Goal: Task Accomplishment & Management: Complete application form

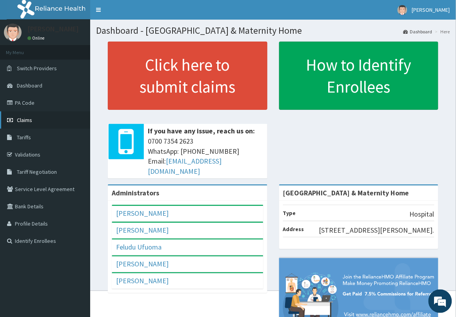
click at [33, 118] on link "Claims" at bounding box center [45, 119] width 90 height 17
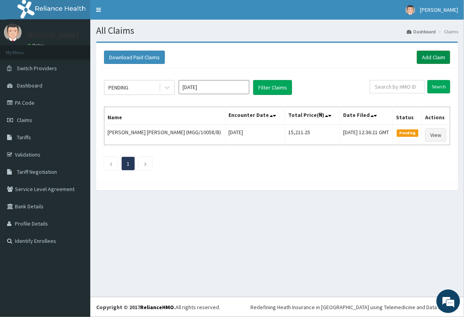
click at [424, 60] on link "Add Claim" at bounding box center [433, 57] width 33 height 13
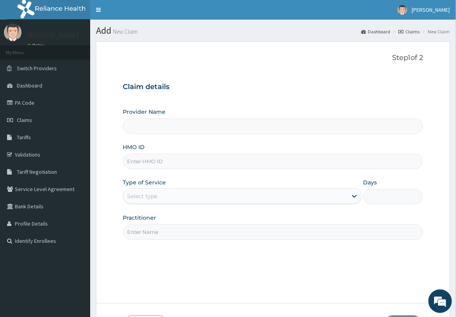
click at [217, 167] on input "HMO ID" at bounding box center [273, 161] width 301 height 15
type input "oaa"
type input "Delta Crown Hospital & Maternity Home"
type input "oaa/10003/b"
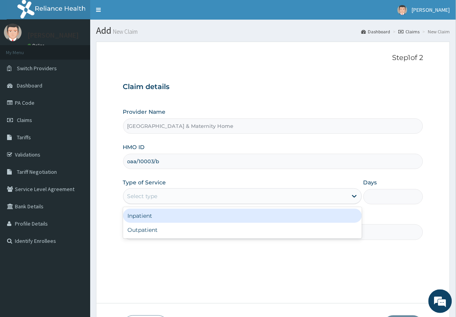
click at [214, 195] on div "Select type" at bounding box center [236, 196] width 224 height 13
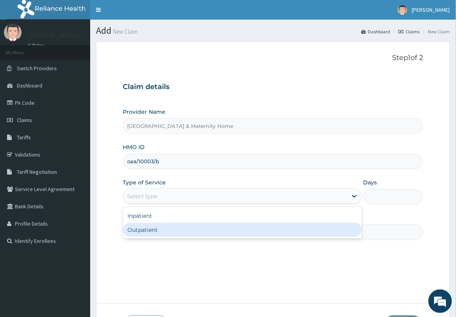
click at [208, 236] on div "Outpatient" at bounding box center [242, 230] width 239 height 14
type input "1"
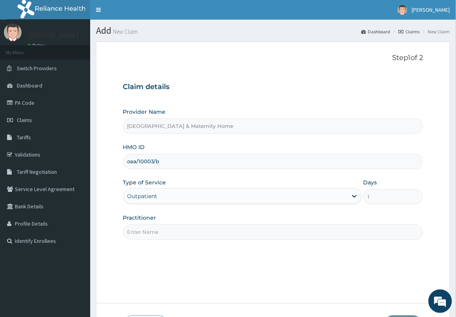
click at [209, 237] on input "Practitioner" at bounding box center [273, 231] width 301 height 15
type input "d"
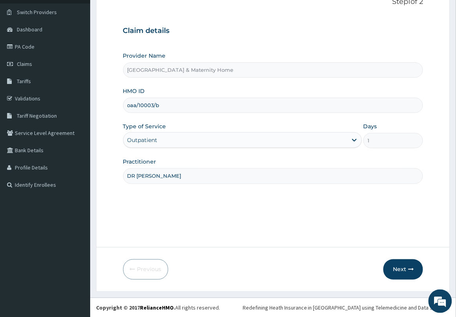
scroll to position [57, 0]
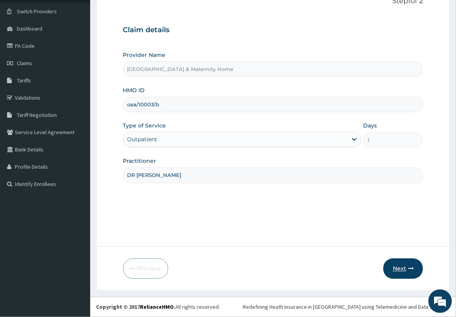
type input "DR MAMA"
click at [401, 266] on button "Next" at bounding box center [404, 269] width 40 height 20
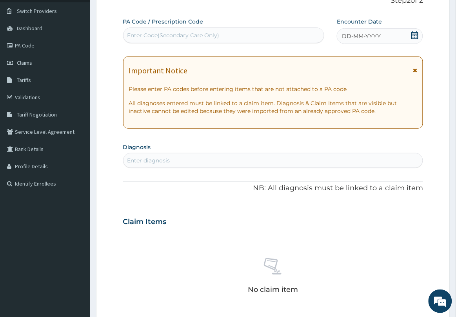
click at [416, 71] on icon at bounding box center [415, 69] width 4 height 5
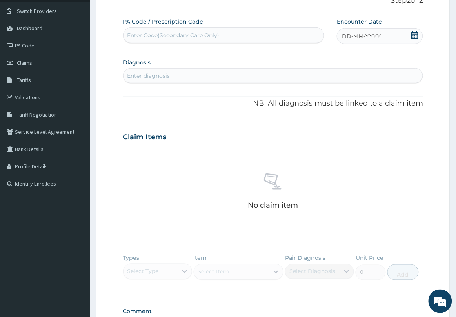
click at [417, 31] on icon at bounding box center [415, 35] width 7 height 8
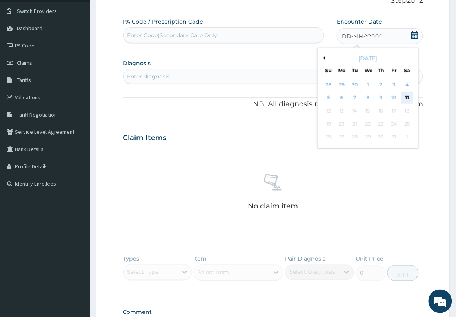
click at [407, 97] on div "11" at bounding box center [408, 98] width 12 height 12
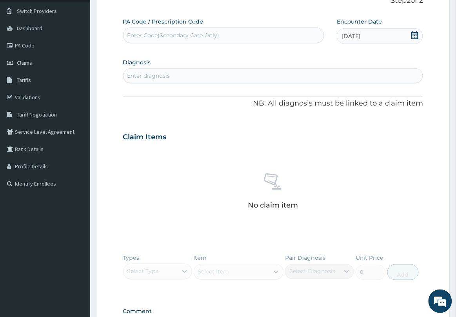
click at [345, 73] on div "Enter diagnosis" at bounding box center [274, 75] width 300 height 13
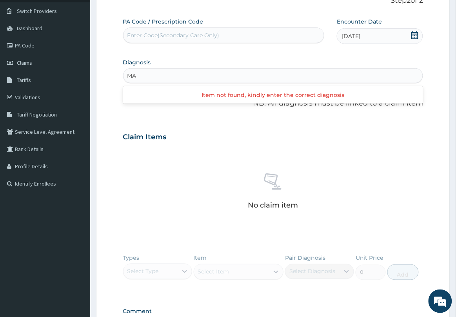
type input "M"
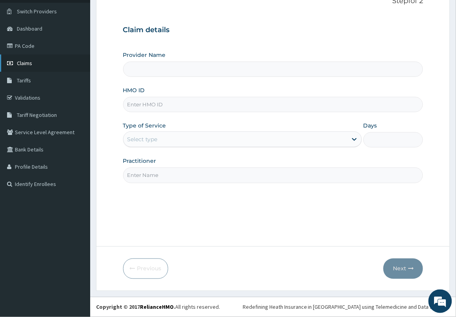
click at [29, 62] on span "Claims" at bounding box center [24, 63] width 15 height 7
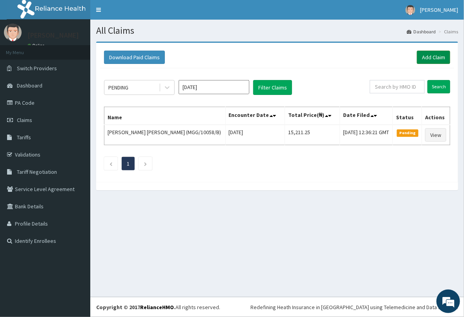
click at [424, 57] on link "Add Claim" at bounding box center [433, 57] width 33 height 13
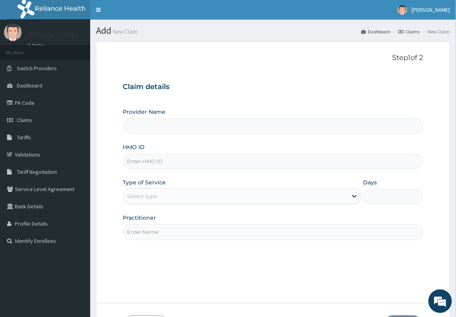
click at [214, 164] on input "HMO ID" at bounding box center [273, 161] width 301 height 15
type input "Delta Crown Hospital & Maternity Home"
type input "OAA/10003/A"
click at [218, 197] on div "Select type" at bounding box center [236, 196] width 224 height 13
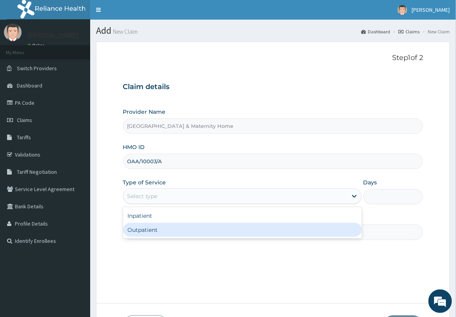
click at [181, 223] on div "Outpatient" at bounding box center [242, 230] width 239 height 14
type input "1"
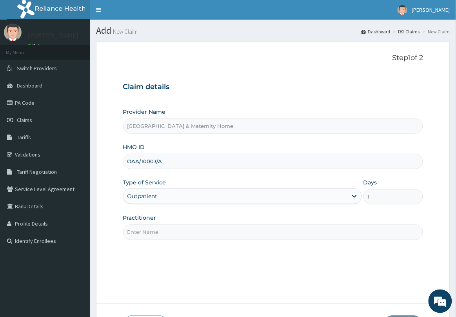
click at [174, 226] on input "Practitioner" at bounding box center [273, 231] width 301 height 15
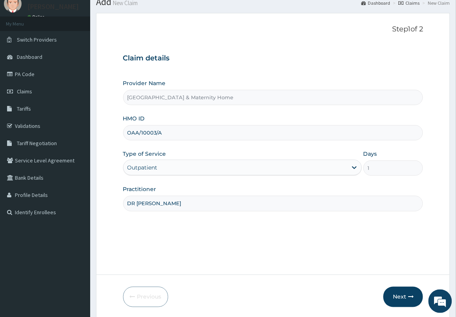
scroll to position [57, 0]
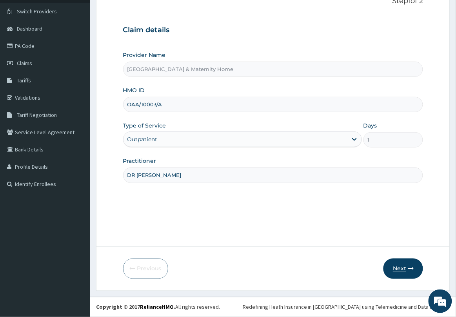
type input "DR [PERSON_NAME]"
click at [392, 272] on button "Next" at bounding box center [404, 269] width 40 height 20
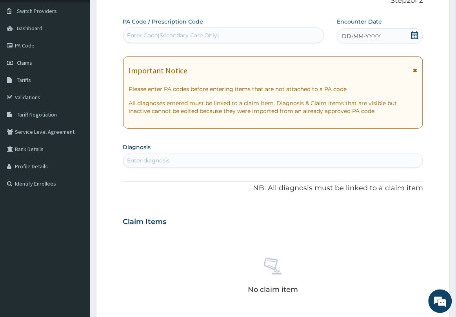
click at [415, 68] on icon at bounding box center [415, 69] width 4 height 5
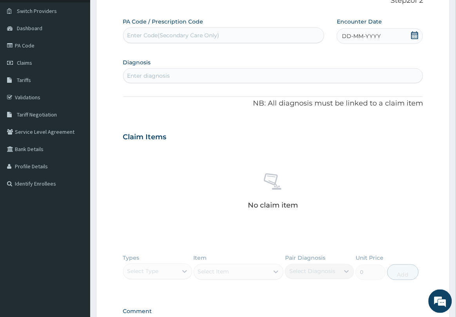
click at [418, 36] on icon at bounding box center [415, 35] width 8 height 8
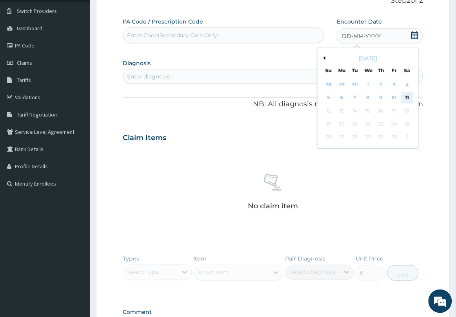
click at [409, 98] on div "11" at bounding box center [408, 98] width 12 height 12
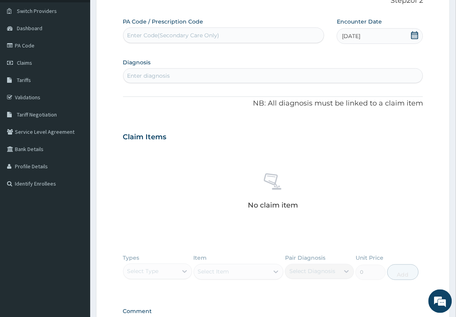
click at [286, 79] on div "Enter diagnosis" at bounding box center [274, 75] width 300 height 13
type input "U"
type input "ACUTE"
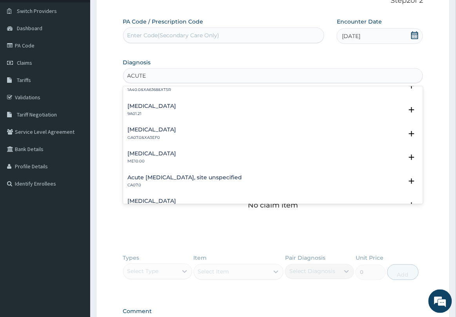
scroll to position [785, 0]
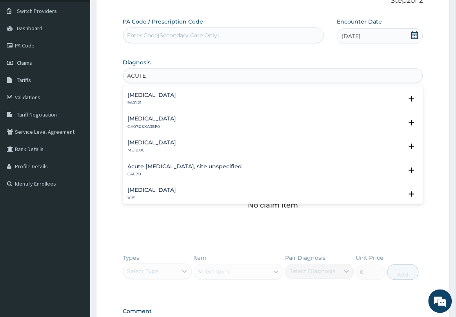
click at [213, 166] on h4 "Acute [MEDICAL_DATA], site unspecified" at bounding box center [185, 167] width 115 height 6
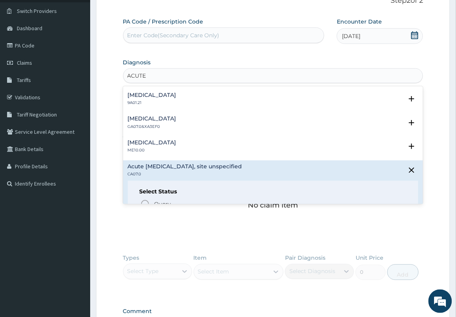
scroll to position [834, 0]
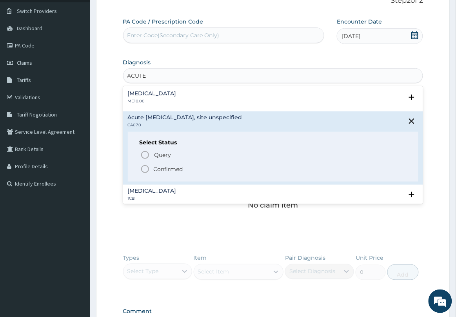
click at [148, 164] on icon "status option filled" at bounding box center [144, 168] width 9 height 9
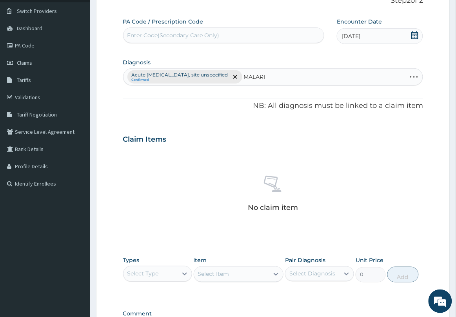
type input "[MEDICAL_DATA]"
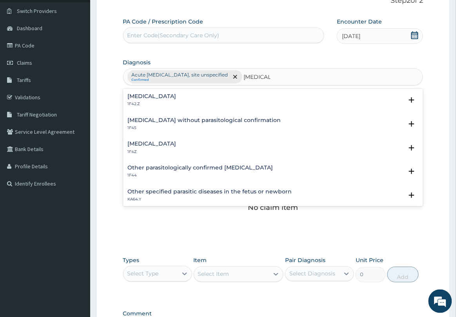
click at [162, 97] on h4 "Plasmodium malariae malaria without complication" at bounding box center [152, 96] width 49 height 6
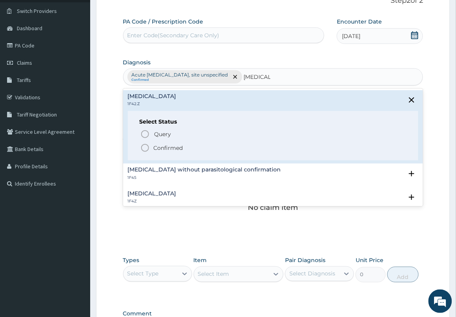
click at [148, 147] on circle "status option filled" at bounding box center [145, 147] width 7 height 7
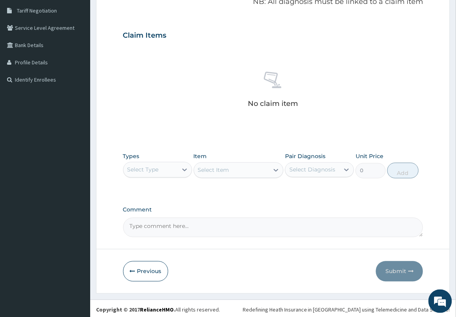
scroll to position [164, 0]
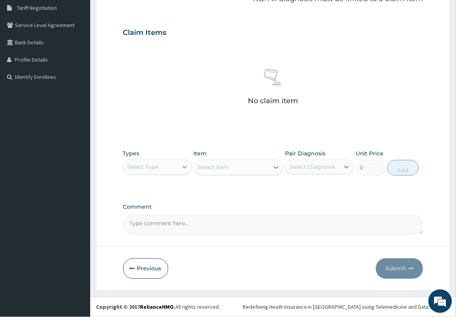
click at [178, 160] on div at bounding box center [185, 167] width 14 height 14
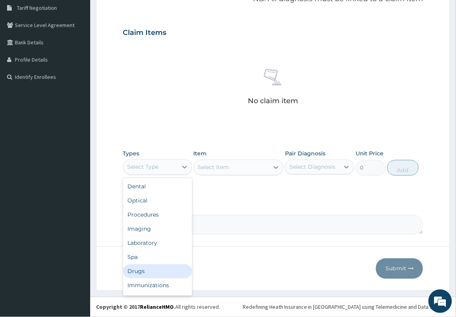
click at [148, 271] on div "Drugs" at bounding box center [157, 271] width 69 height 14
click at [184, 168] on icon at bounding box center [185, 167] width 8 height 8
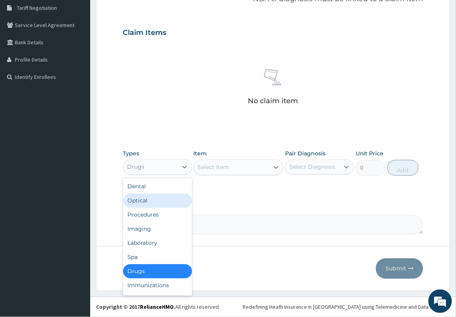
click at [240, 170] on div "Select Item" at bounding box center [231, 167] width 75 height 13
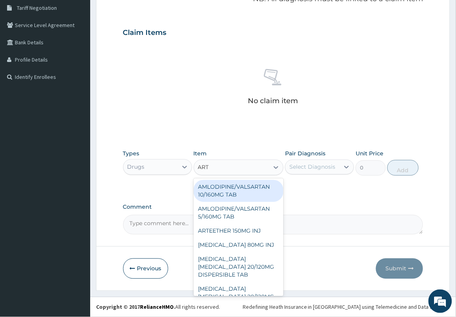
type input "ARTE"
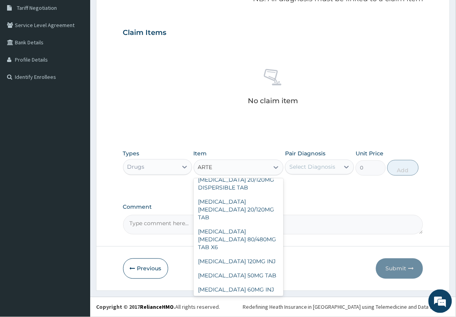
scroll to position [0, 0]
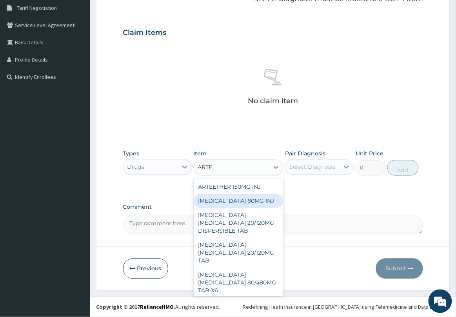
click at [253, 201] on div "ARTEMETHER 80MG INJ" at bounding box center [239, 201] width 90 height 14
type input "1400"
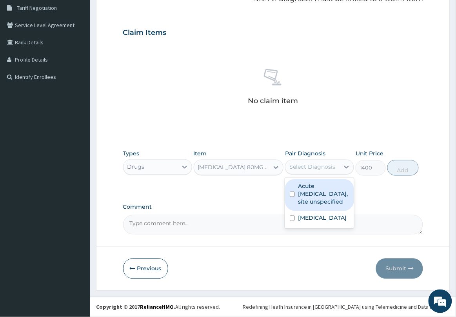
click at [309, 167] on div "Select Diagnosis" at bounding box center [313, 167] width 46 height 8
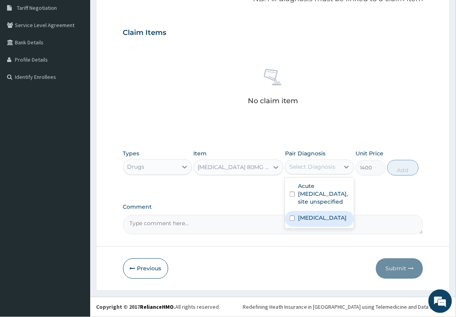
click at [306, 222] on label "Plasmodium malariae malaria without complication" at bounding box center [322, 218] width 49 height 8
checkbox input "true"
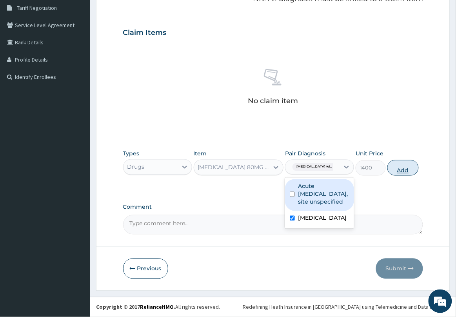
click at [405, 173] on button "Add" at bounding box center [403, 168] width 31 height 16
type input "0"
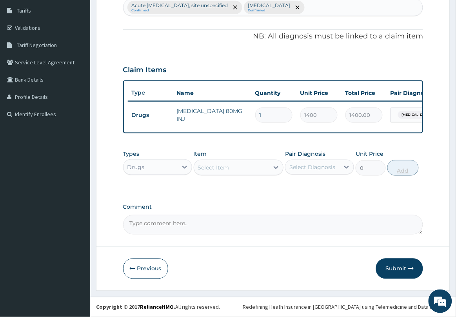
scroll to position [133, 0]
type input "0.00"
type input "6"
type input "8400.00"
type input "6"
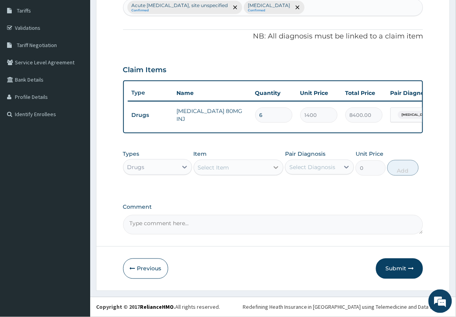
click at [272, 164] on div at bounding box center [276, 167] width 14 height 14
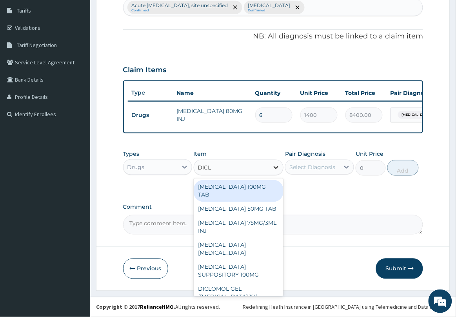
type input "DICLO"
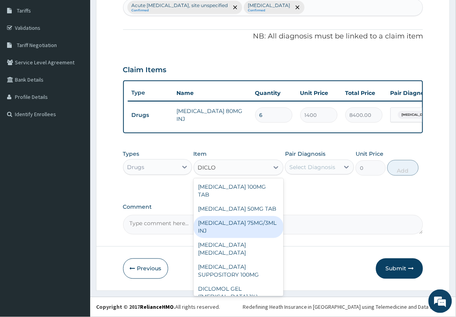
click at [269, 216] on div "DICLOFENAC 75MG/3ML INJ" at bounding box center [239, 227] width 90 height 22
type input "700"
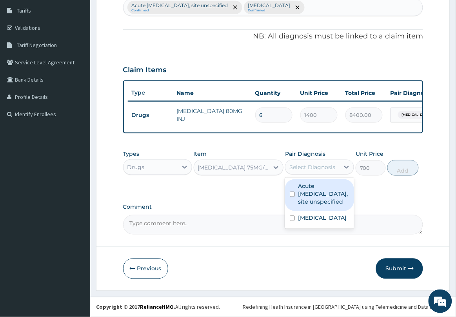
click at [319, 165] on div "Select Diagnosis" at bounding box center [313, 167] width 46 height 8
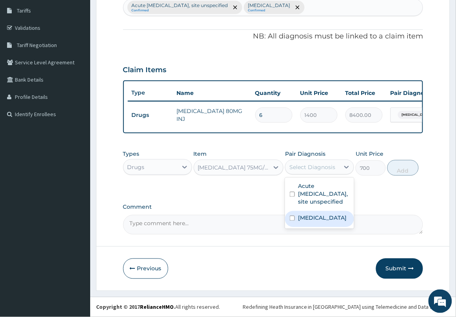
drag, startPoint x: 318, startPoint y: 237, endPoint x: 350, endPoint y: 214, distance: 38.8
click at [320, 222] on label "Plasmodium malariae malaria without complication" at bounding box center [322, 218] width 49 height 8
checkbox input "true"
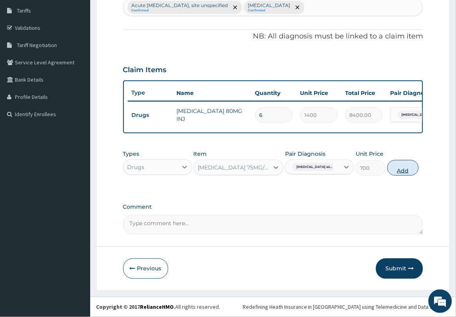
click at [411, 174] on button "Add" at bounding box center [403, 168] width 31 height 16
type input "0"
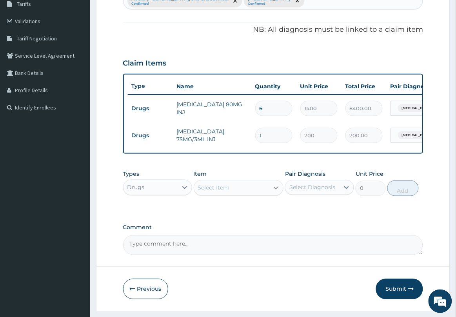
click at [279, 188] on div at bounding box center [276, 188] width 14 height 14
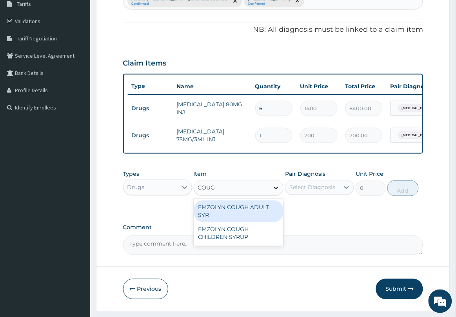
type input "COUGH"
drag, startPoint x: 263, startPoint y: 218, endPoint x: 299, endPoint y: 200, distance: 39.7
click at [264, 218] on div "EMZOLYN COUGH ADULT SYR" at bounding box center [239, 212] width 90 height 22
type input "735"
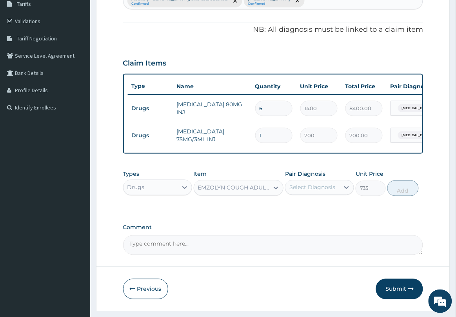
click at [307, 192] on div "Select Diagnosis" at bounding box center [313, 188] width 46 height 8
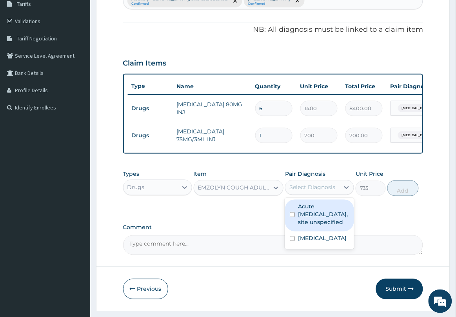
click at [316, 226] on label "Acute upper respiratory infection, site unspecified" at bounding box center [323, 215] width 51 height 24
checkbox input "true"
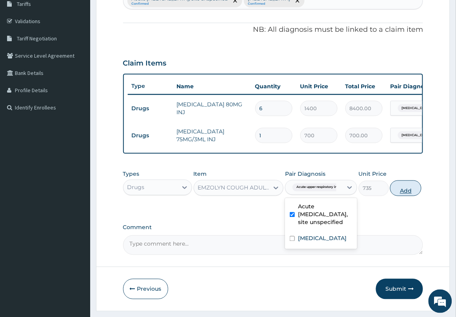
click at [403, 196] on button "Add" at bounding box center [405, 189] width 31 height 16
type input "0"
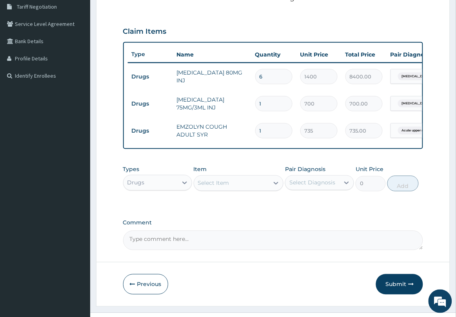
scroll to position [182, 0]
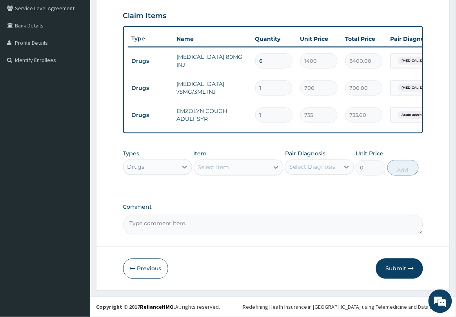
click at [264, 174] on div "Select Item" at bounding box center [231, 167] width 75 height 13
type input "P"
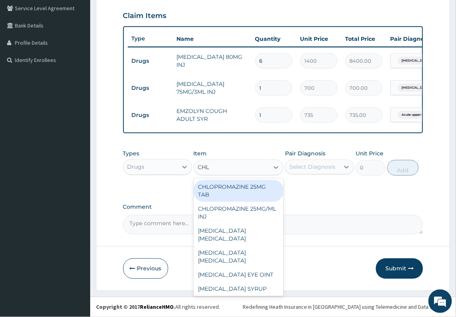
type input "CHLO"
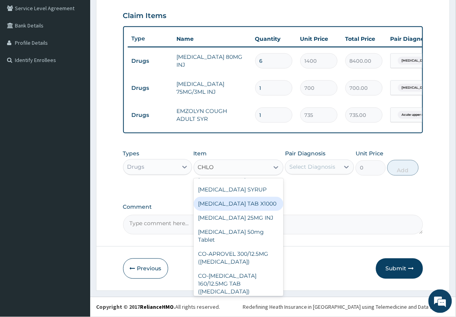
scroll to position [147, 0]
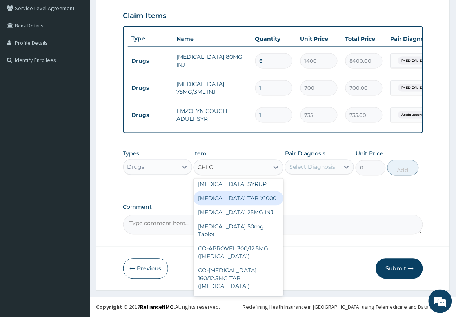
click at [254, 206] on div "CHLORPHENIRAMINE TAB X1000" at bounding box center [239, 199] width 90 height 14
type input "52.5"
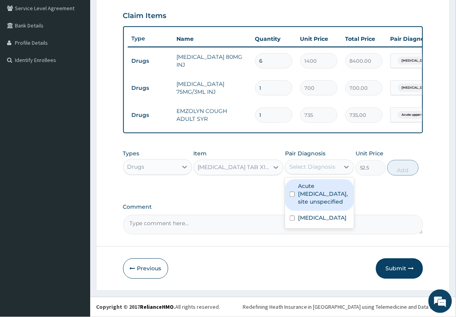
click at [330, 173] on div "Select Diagnosis" at bounding box center [313, 167] width 54 height 13
click at [320, 204] on label "Acute upper respiratory infection, site unspecified" at bounding box center [323, 194] width 51 height 24
checkbox input "true"
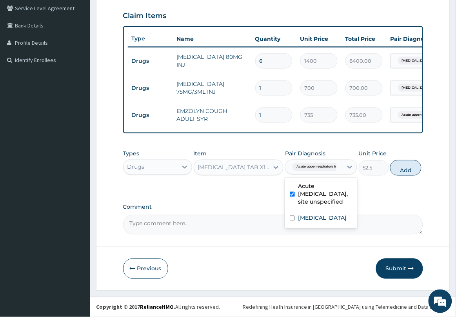
click at [402, 175] on button "Add" at bounding box center [405, 168] width 31 height 16
type input "0"
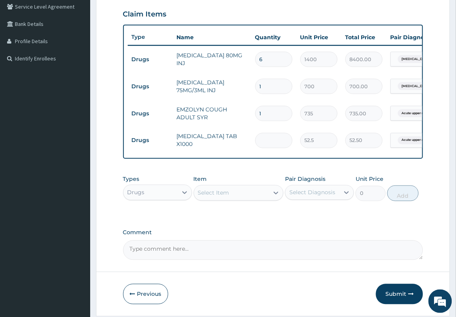
type input "0.00"
type input "5"
type input "262.50"
type input "5"
click at [260, 196] on div "Select Item" at bounding box center [231, 193] width 75 height 13
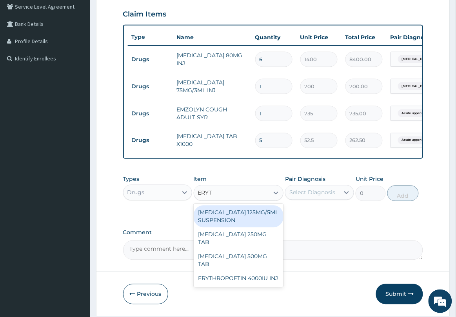
type input "ERYTH"
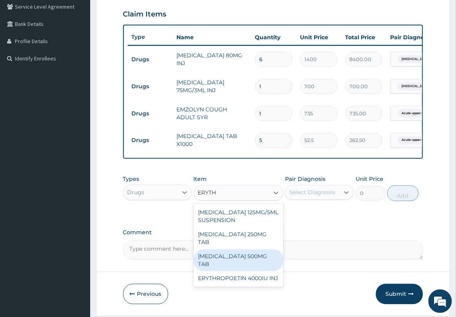
drag, startPoint x: 245, startPoint y: 254, endPoint x: 253, endPoint y: 244, distance: 12.3
click at [245, 254] on div "ERYTHROMYCIN 500MG TAB" at bounding box center [239, 261] width 90 height 22
type input "99.225"
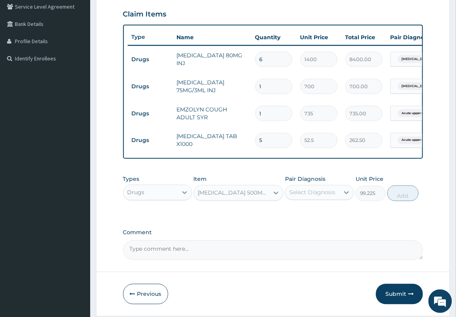
click at [301, 197] on div "Select Diagnosis" at bounding box center [313, 193] width 46 height 8
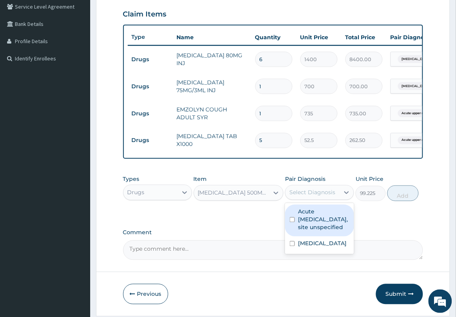
click at [310, 232] on label "Acute upper respiratory infection, site unspecified" at bounding box center [323, 220] width 51 height 24
checkbox input "true"
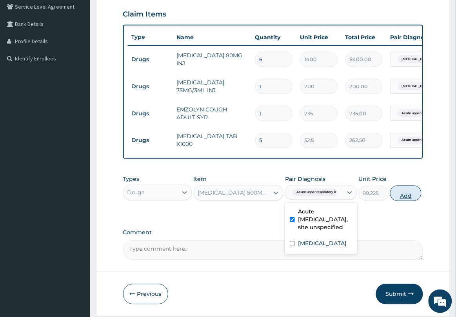
click at [403, 201] on button "Add" at bounding box center [405, 194] width 31 height 16
type input "0"
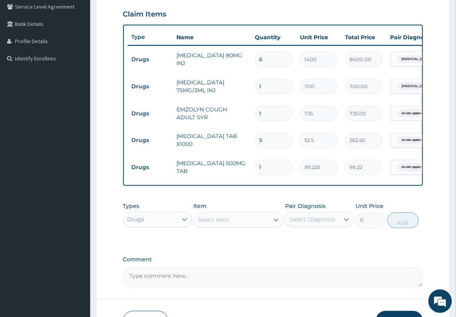
type input "10"
type input "992.25"
type input "10"
click at [261, 226] on div "Select Item" at bounding box center [231, 220] width 75 height 13
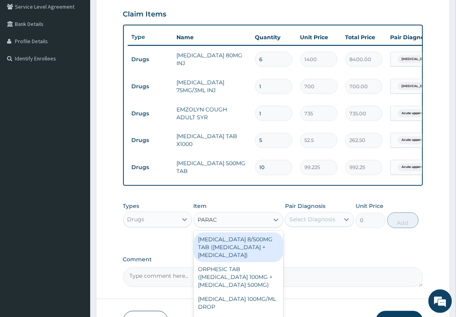
type input "PARACE"
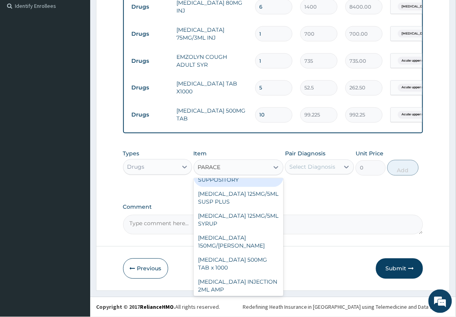
scroll to position [98, 0]
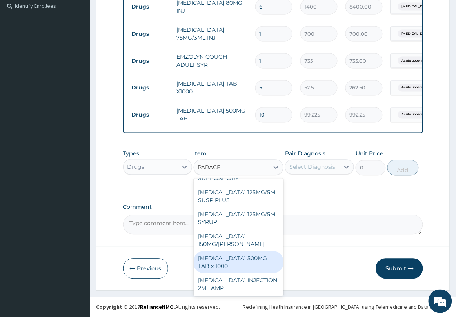
click at [254, 271] on div "PARACETAMOL 500MG TAB x 1000" at bounding box center [239, 263] width 90 height 22
type input "11.025"
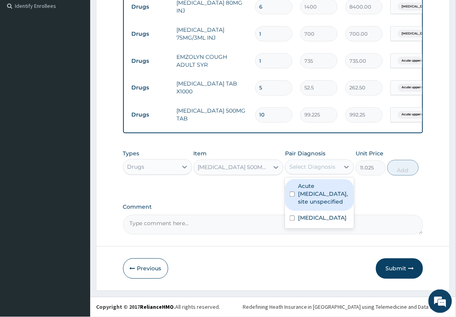
click at [318, 171] on div "Select Diagnosis" at bounding box center [313, 167] width 54 height 13
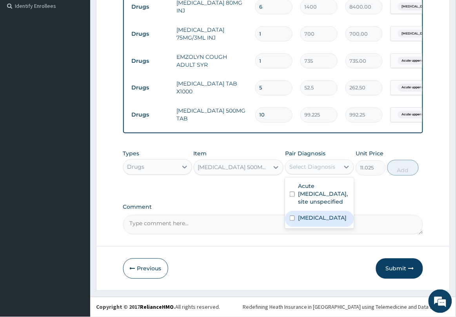
click at [318, 222] on label "Plasmodium malariae malaria without complication" at bounding box center [322, 218] width 49 height 8
checkbox input "true"
click at [409, 171] on button "Add" at bounding box center [403, 168] width 31 height 16
type input "0"
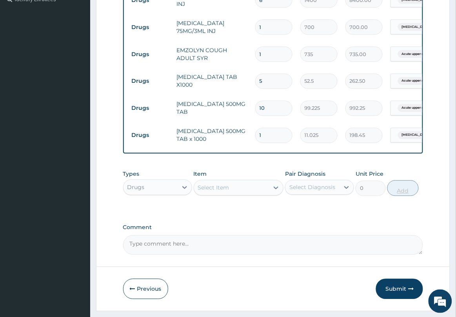
type input "18"
type input "198.45"
type input "18"
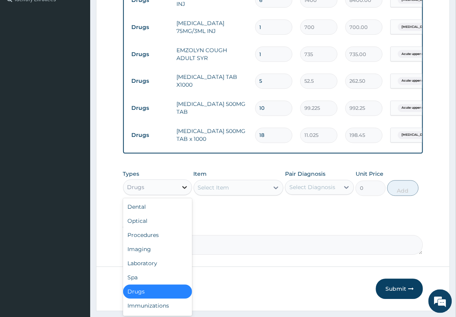
click at [185, 189] on icon at bounding box center [184, 187] width 5 height 3
click at [167, 240] on div "Procedures" at bounding box center [157, 235] width 69 height 14
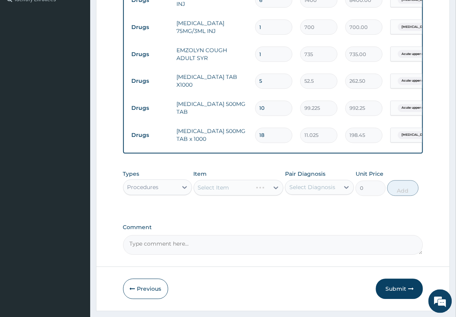
click at [242, 196] on div "Select Item" at bounding box center [239, 188] width 90 height 16
click at [246, 194] on div "Select Item" at bounding box center [231, 188] width 75 height 13
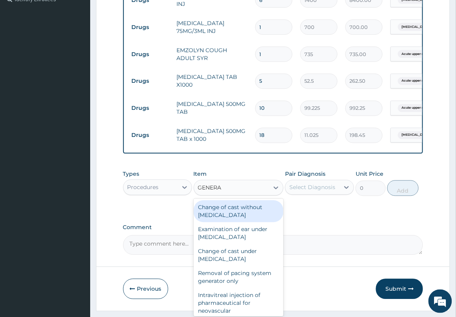
type input "GENERAL"
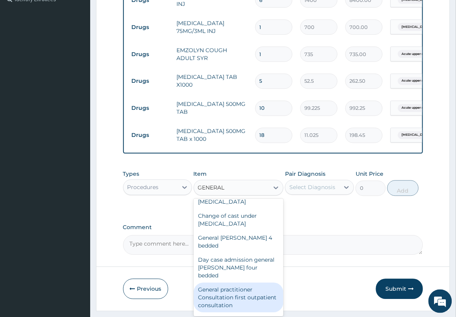
scroll to position [49, 0]
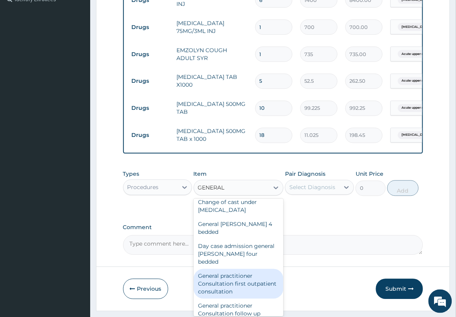
click at [240, 272] on div "General practitioner Consultation first outpatient consultation" at bounding box center [239, 284] width 90 height 30
type input "2500"
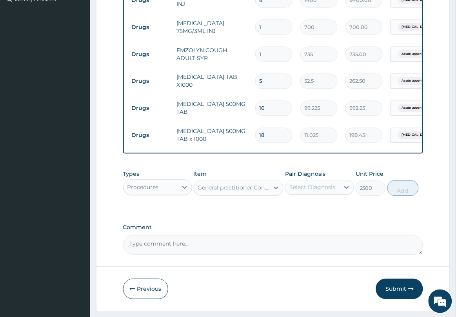
click at [305, 192] on div "Select Diagnosis" at bounding box center [313, 188] width 46 height 8
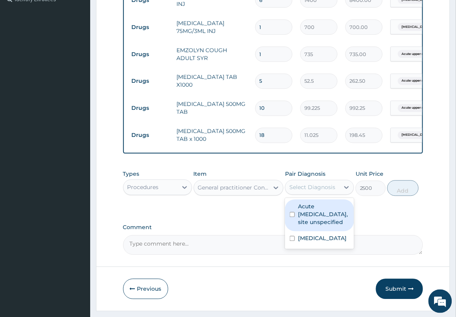
click at [312, 224] on label "Acute upper respiratory infection, site unspecified" at bounding box center [323, 215] width 51 height 24
checkbox input "true"
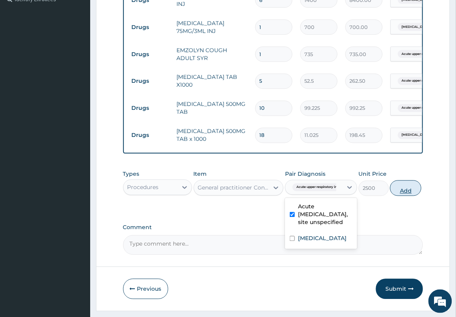
click at [411, 196] on button "Add" at bounding box center [405, 189] width 31 height 16
type input "0"
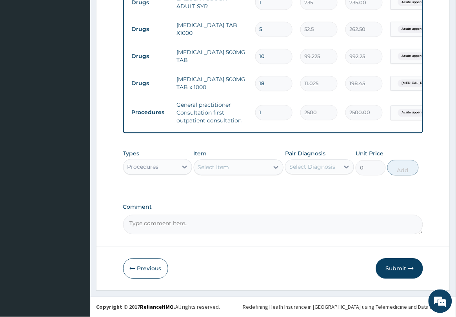
click at [401, 267] on button "Submit" at bounding box center [399, 269] width 47 height 20
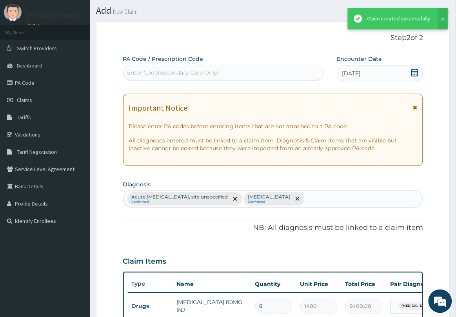
scroll to position [300, 0]
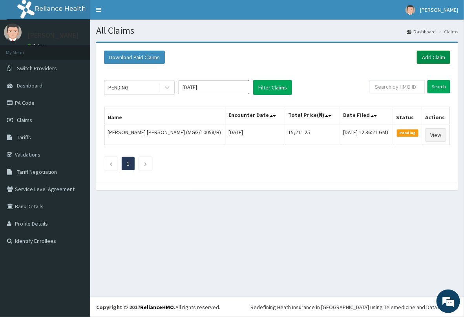
click at [438, 58] on link "Add Claim" at bounding box center [433, 57] width 33 height 13
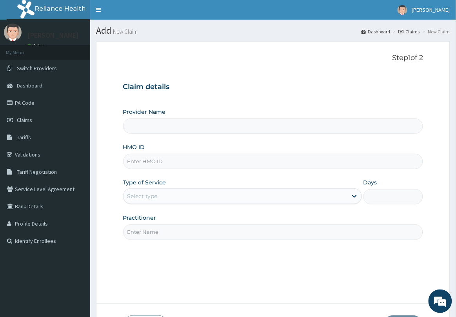
click at [164, 162] on input "HMO ID" at bounding box center [273, 161] width 301 height 15
type input "O"
type input "[GEOGRAPHIC_DATA] & Maternity Home"
type input "OAA/10003/B"
drag, startPoint x: 199, startPoint y: 192, endPoint x: 199, endPoint y: 201, distance: 9.0
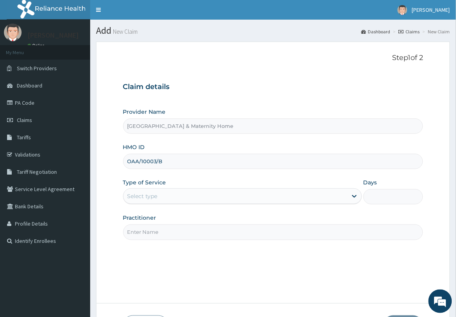
click at [199, 192] on div "Select type" at bounding box center [236, 196] width 224 height 13
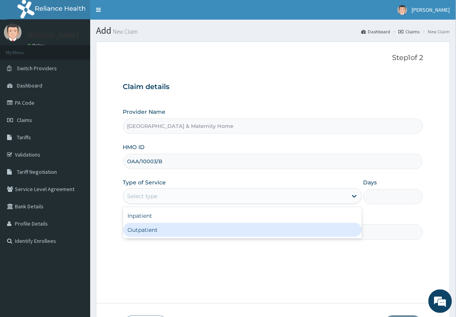
click at [190, 232] on div "Outpatient" at bounding box center [242, 230] width 239 height 14
type input "1"
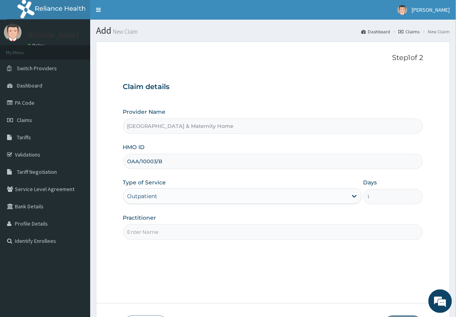
click at [194, 233] on input "Practitioner" at bounding box center [273, 231] width 301 height 15
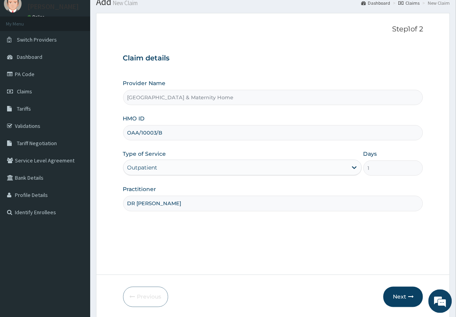
scroll to position [57, 0]
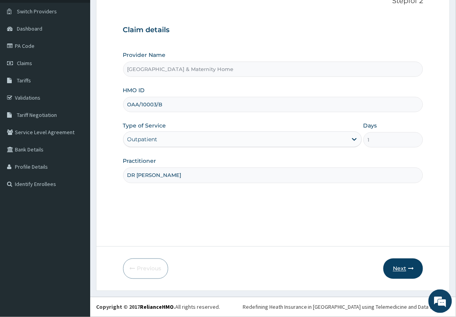
type input "DR [PERSON_NAME]"
click at [398, 267] on button "Next" at bounding box center [404, 269] width 40 height 20
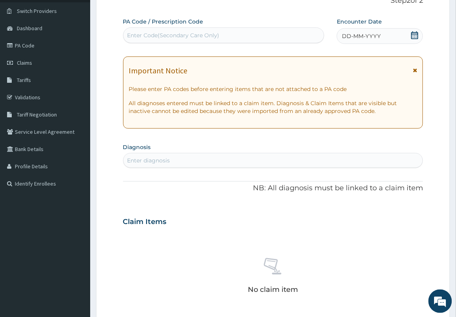
click at [412, 71] on div "Important Notice" at bounding box center [273, 72] width 289 height 13
click at [413, 70] on icon at bounding box center [415, 69] width 4 height 5
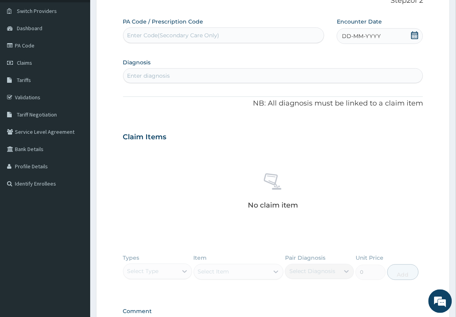
click at [416, 36] on icon at bounding box center [415, 35] width 8 height 8
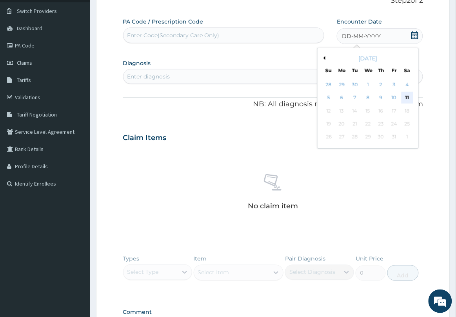
click at [407, 99] on div "11" at bounding box center [408, 98] width 12 height 12
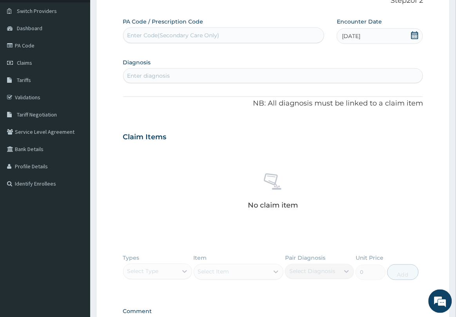
click at [201, 75] on div "Enter diagnosis" at bounding box center [274, 75] width 300 height 13
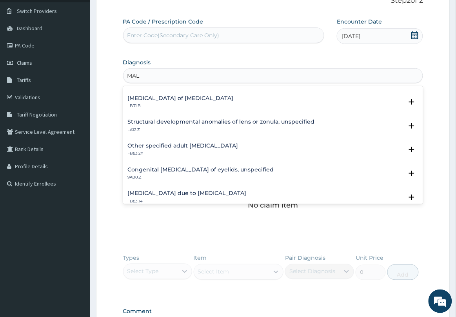
scroll to position [981, 0]
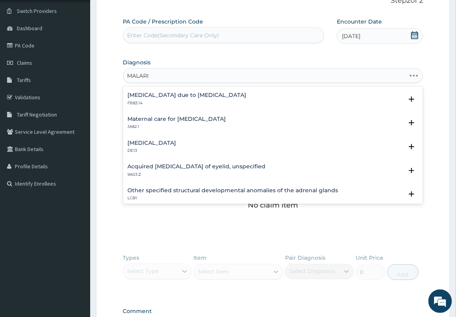
type input "MALARIA"
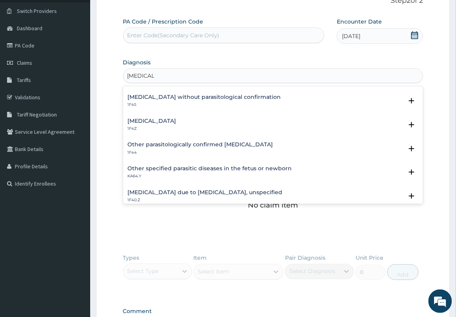
scroll to position [0, 0]
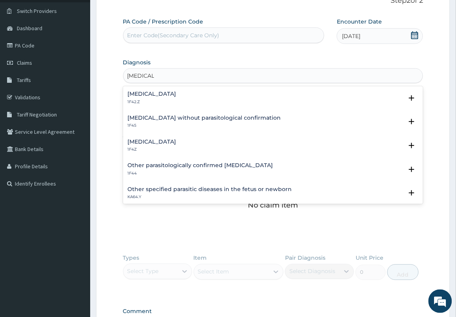
click at [177, 95] on h4 "Plasmodium malariae malaria without complication" at bounding box center [152, 94] width 49 height 6
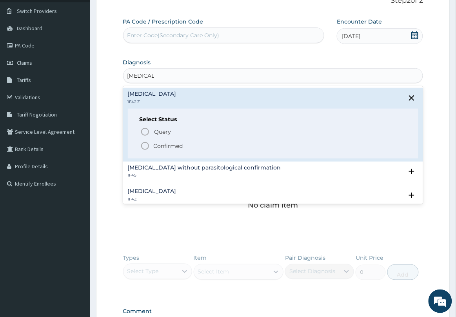
click at [160, 144] on p "Confirmed" at bounding box center [168, 146] width 29 height 8
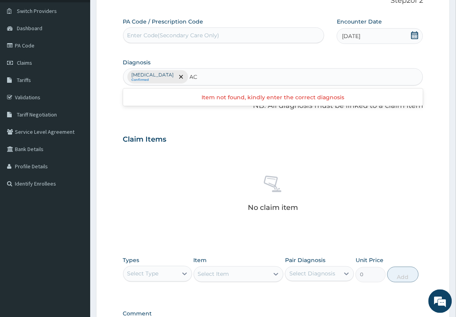
type input "A"
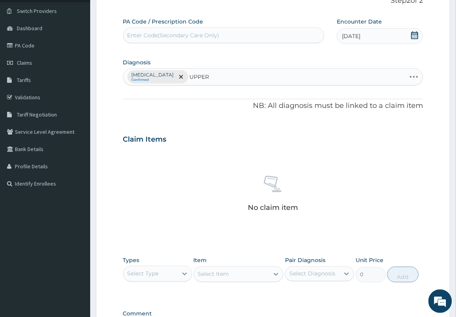
type input "UPPER"
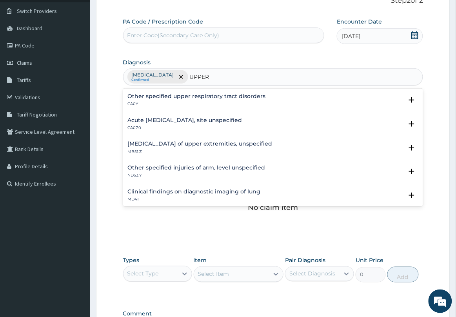
click at [189, 119] on h4 "Acute upper respiratory infection, site unspecified" at bounding box center [185, 120] width 115 height 6
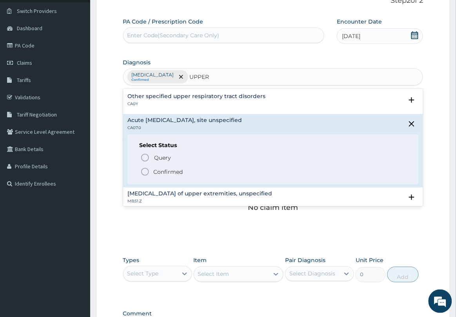
click at [160, 167] on span "Confirmed" at bounding box center [273, 171] width 267 height 9
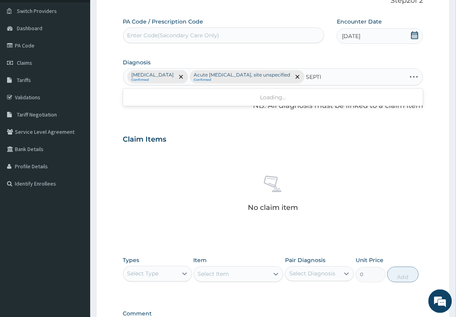
type input "SEPTIC"
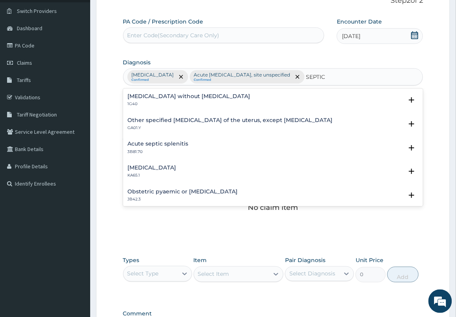
click at [148, 99] on h4 "Sepsis without septic shock" at bounding box center [189, 96] width 123 height 6
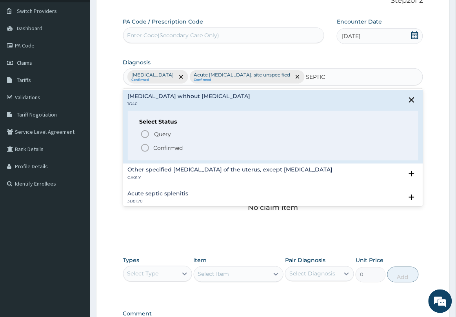
click at [157, 152] on p "Confirmed" at bounding box center [168, 148] width 29 height 8
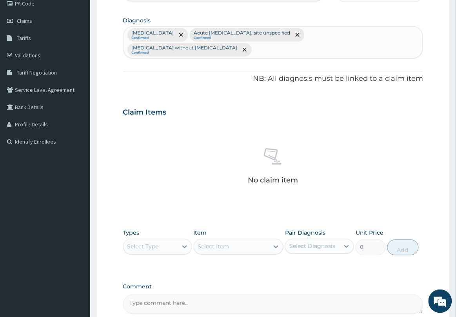
scroll to position [179, 0]
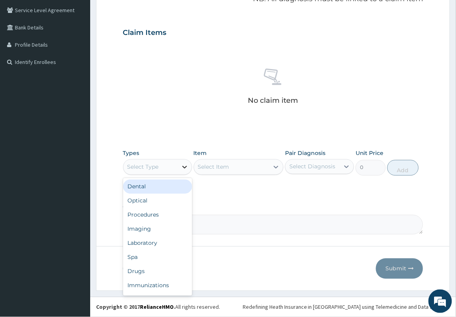
click at [179, 162] on div at bounding box center [185, 167] width 14 height 14
click at [145, 274] on div "Drugs" at bounding box center [157, 271] width 69 height 14
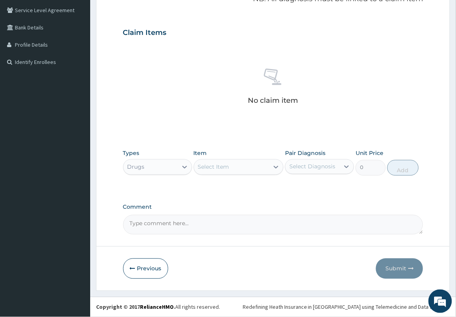
click at [246, 168] on div "Select Item" at bounding box center [231, 167] width 75 height 13
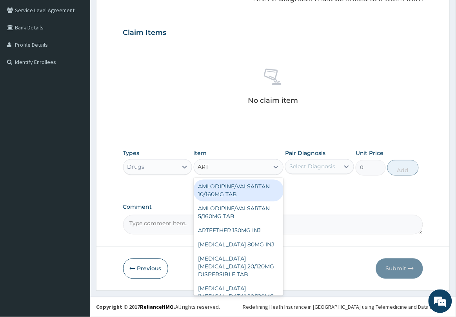
type input "ARTE"
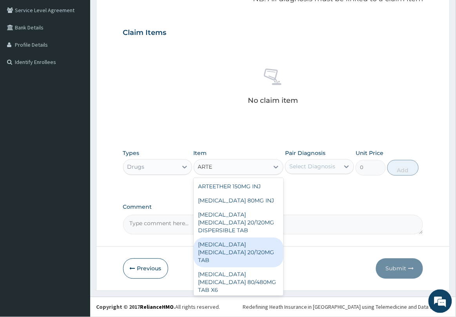
click at [247, 255] on div "ARTEMETHER LUMEFANTRINE 20/120MG TAB" at bounding box center [239, 253] width 90 height 30
type input "84"
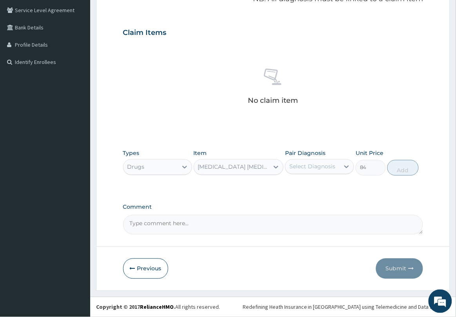
click at [323, 170] on div "Select Diagnosis" at bounding box center [313, 167] width 46 height 8
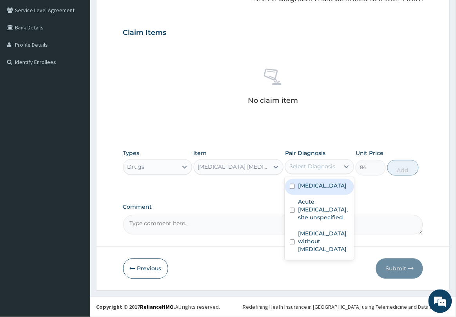
drag, startPoint x: 317, startPoint y: 197, endPoint x: 366, endPoint y: 186, distance: 50.4
click at [320, 190] on label "Plasmodium malariae malaria without complication" at bounding box center [322, 186] width 49 height 8
checkbox input "true"
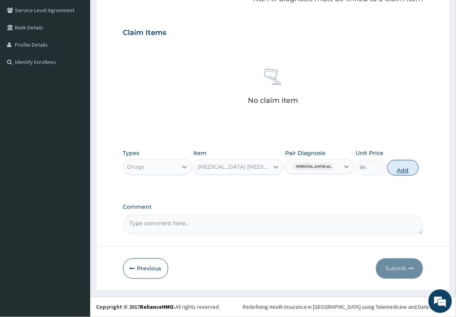
click at [410, 171] on button "Add" at bounding box center [403, 168] width 31 height 16
type input "0"
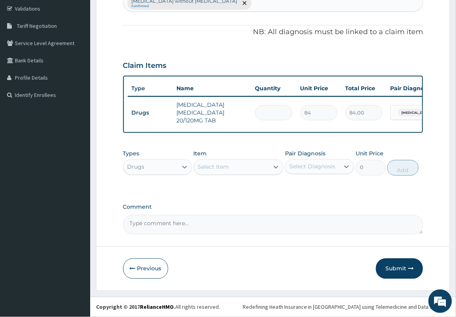
type input "0.00"
type input "6"
type input "504.00"
type input "6"
click at [273, 166] on icon at bounding box center [276, 167] width 8 height 8
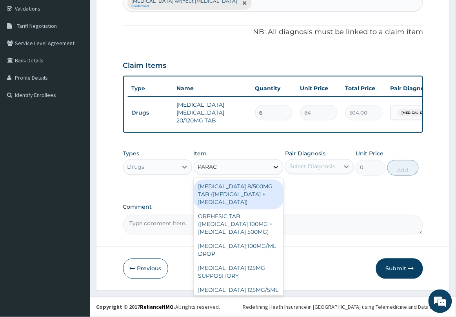
type input "PARACE"
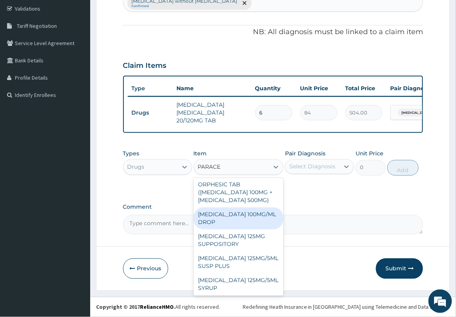
scroll to position [49, 0]
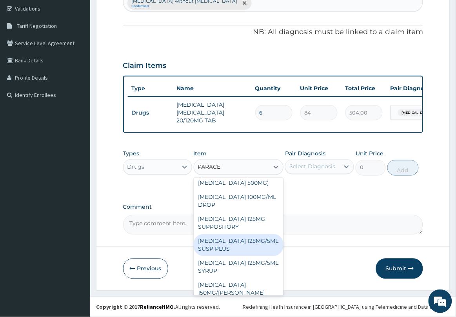
click at [244, 256] on div "PARACETAMOL 125MG/5ML SUSP PLUS" at bounding box center [239, 245] width 90 height 22
type input "525"
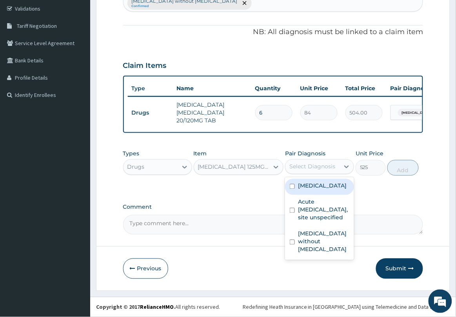
drag, startPoint x: 322, startPoint y: 162, endPoint x: 322, endPoint y: 171, distance: 9.0
click at [322, 163] on div "Select Diagnosis" at bounding box center [313, 166] width 54 height 13
click at [317, 190] on label "Plasmodium malariae malaria without complication" at bounding box center [322, 186] width 49 height 8
checkbox input "true"
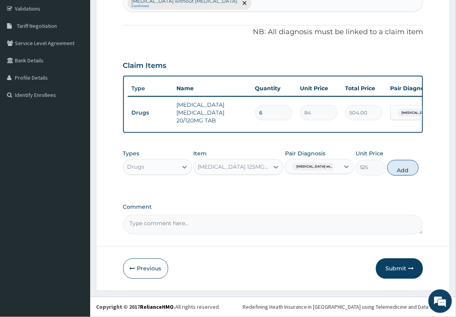
drag, startPoint x: 409, startPoint y: 168, endPoint x: 337, endPoint y: 173, distance: 72.1
click at [408, 168] on button "Add" at bounding box center [403, 168] width 31 height 16
type input "0"
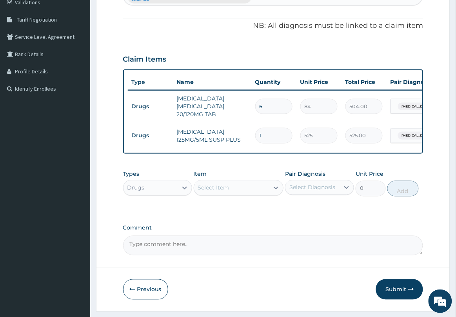
click at [244, 193] on div "Select Item" at bounding box center [231, 188] width 75 height 13
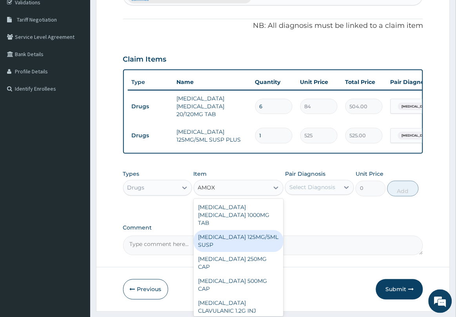
type input "AMOXI"
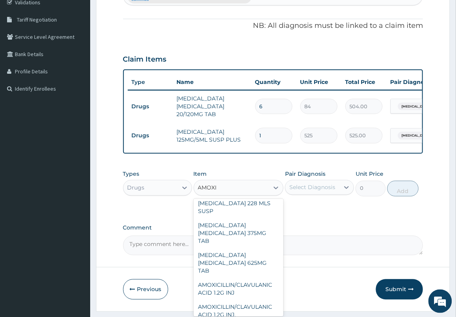
scroll to position [201, 0]
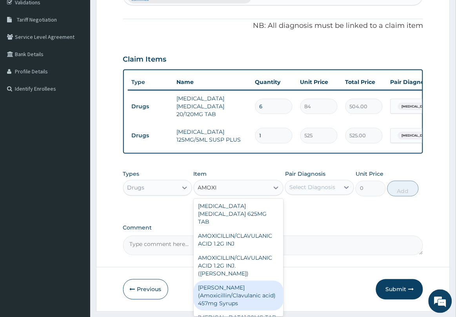
click at [251, 284] on div "Fleming (Amoxicillin/Clavulanic acid) 457mg Syrups" at bounding box center [239, 296] width 90 height 30
type input "5000"
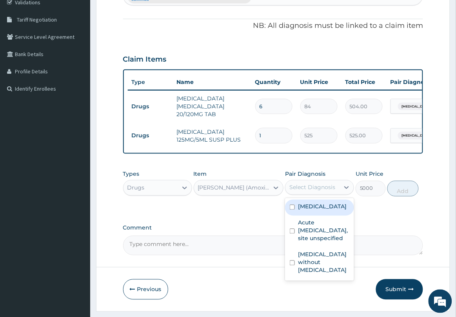
click at [311, 192] on div "Select Diagnosis" at bounding box center [313, 188] width 46 height 8
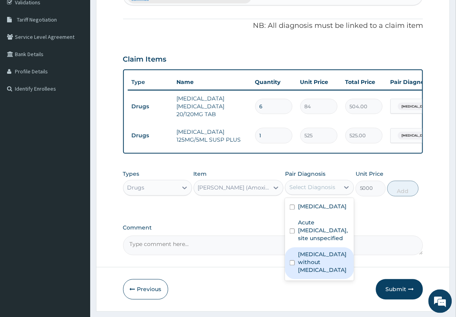
click at [314, 274] on label "Sepsis without septic shock" at bounding box center [323, 263] width 51 height 24
checkbox input "true"
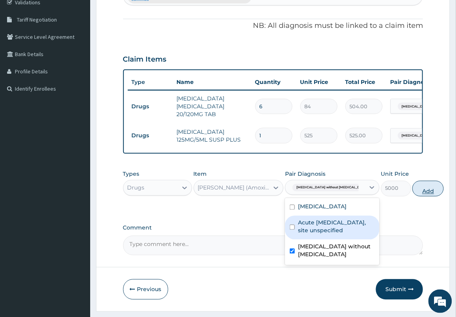
click at [413, 196] on button "Add" at bounding box center [428, 189] width 31 height 16
type input "0"
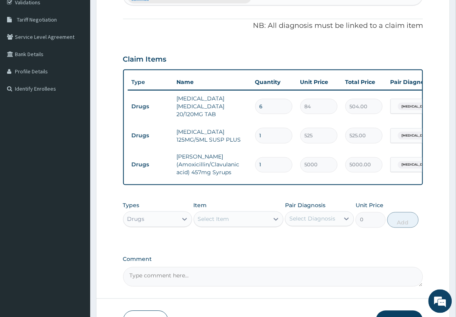
click at [262, 224] on div "Select Item" at bounding box center [231, 219] width 75 height 13
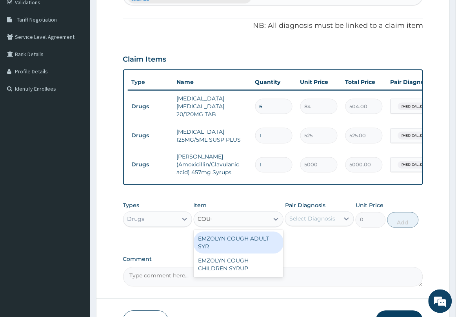
type input "COUGH"
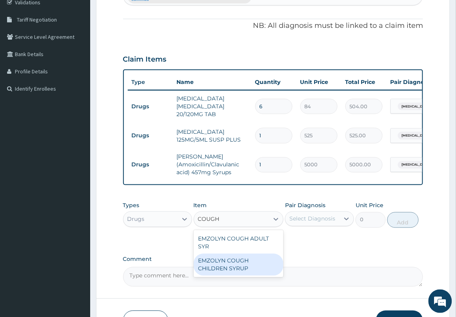
click at [244, 275] on div "EMZOLYN COUGH CHILDREN SYRUP" at bounding box center [239, 265] width 90 height 22
type input "525"
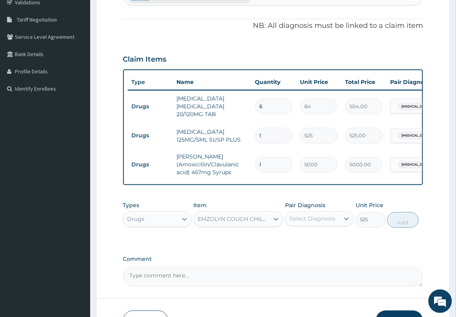
click at [319, 225] on div "Select Diagnosis" at bounding box center [313, 219] width 54 height 13
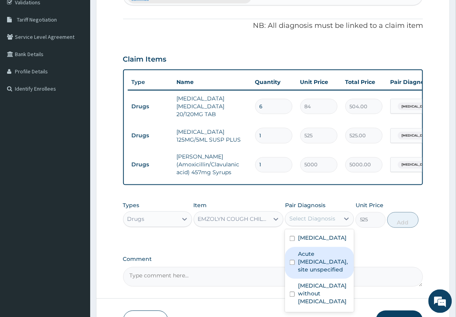
click at [311, 274] on label "Acute upper respiratory infection, site unspecified" at bounding box center [323, 262] width 51 height 24
checkbox input "true"
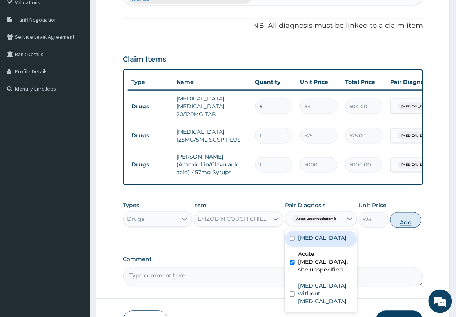
click at [409, 228] on button "Add" at bounding box center [405, 220] width 31 height 16
type input "0"
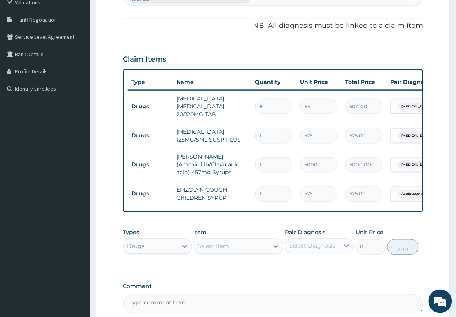
type input "0"
type input "0.00"
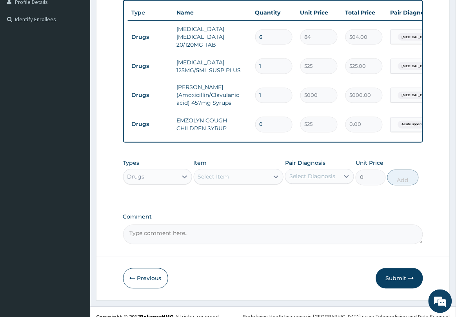
scroll to position [238, 0]
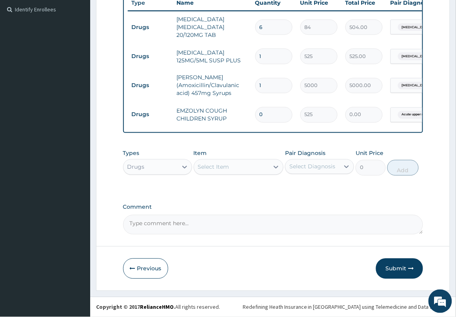
type input "0"
click at [262, 162] on div "Select Item" at bounding box center [231, 167] width 75 height 13
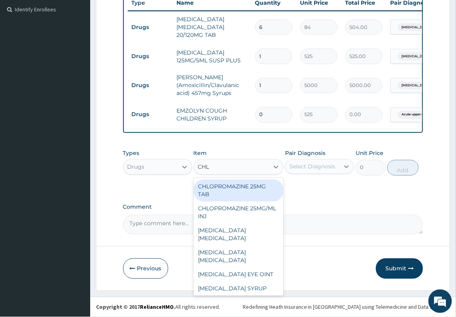
type input "CHLO"
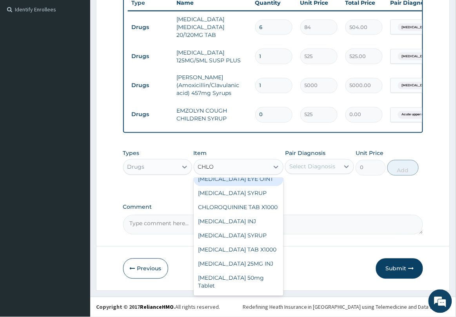
scroll to position [98, 0]
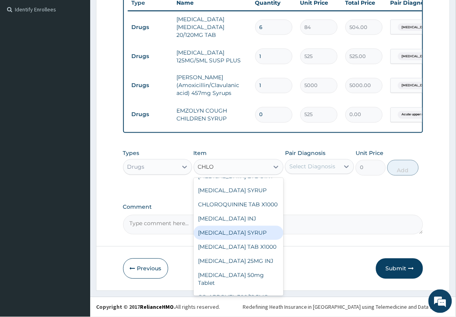
click at [246, 240] on div "CHLORPHENIRAMINE SYRUP" at bounding box center [239, 233] width 90 height 14
type input "350"
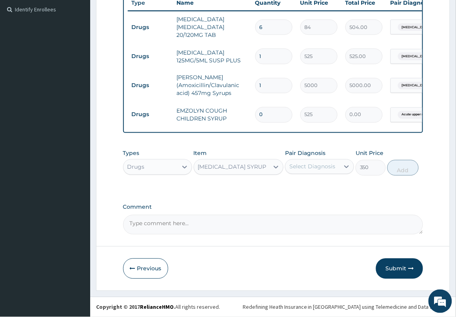
click at [316, 170] on div "Select Diagnosis" at bounding box center [313, 167] width 46 height 8
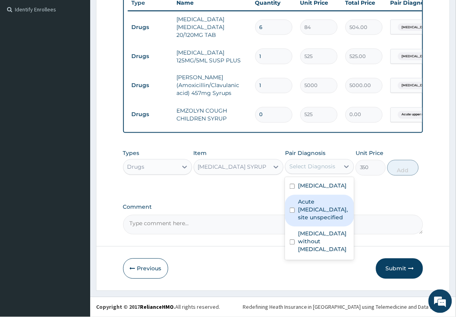
click at [322, 222] on label "Acute upper respiratory infection, site unspecified" at bounding box center [323, 210] width 51 height 24
checkbox input "true"
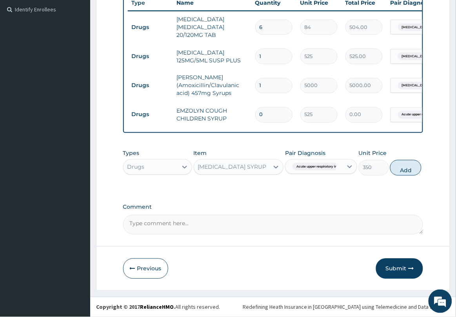
drag, startPoint x: 409, startPoint y: 168, endPoint x: 345, endPoint y: 169, distance: 63.6
click at [409, 167] on button "Add" at bounding box center [405, 168] width 31 height 16
type input "0"
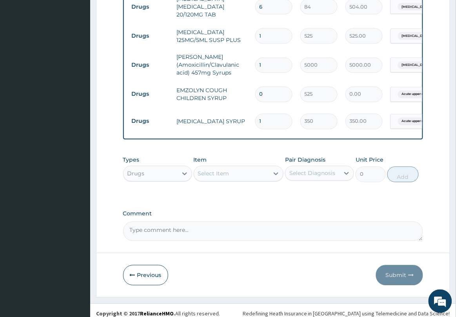
scroll to position [265, 0]
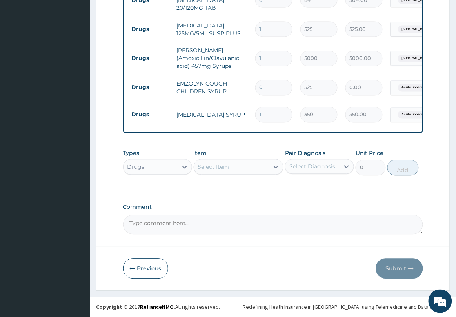
click at [155, 162] on div "Drugs" at bounding box center [151, 167] width 54 height 13
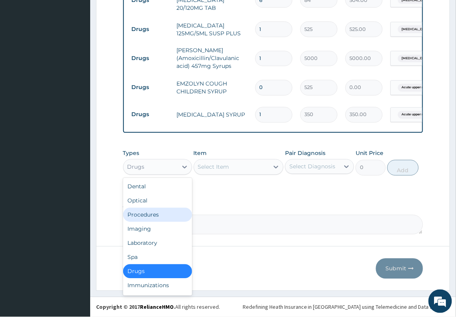
drag, startPoint x: 168, startPoint y: 216, endPoint x: 195, endPoint y: 198, distance: 32.9
click at [168, 214] on div "Procedures" at bounding box center [157, 215] width 69 height 14
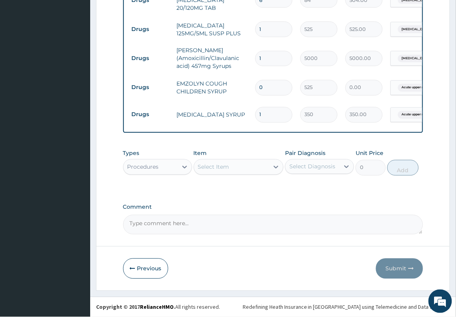
click at [221, 169] on div "Select Item" at bounding box center [213, 167] width 31 height 8
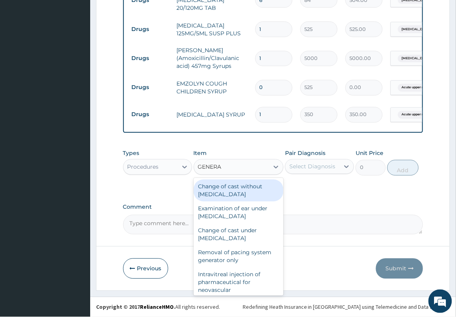
type input "GENERAL"
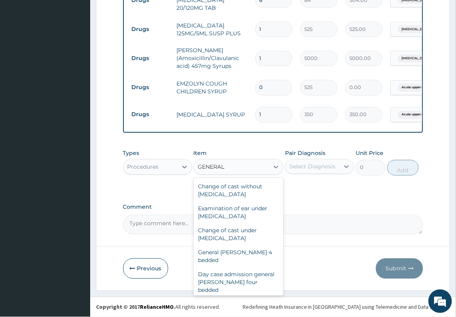
click at [234, 297] on div "General practitioner Consultation first outpatient consultation" at bounding box center [239, 312] width 90 height 30
type input "2500"
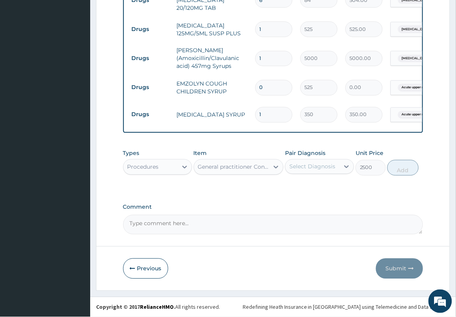
click at [336, 171] on div "Select Diagnosis" at bounding box center [313, 166] width 54 height 13
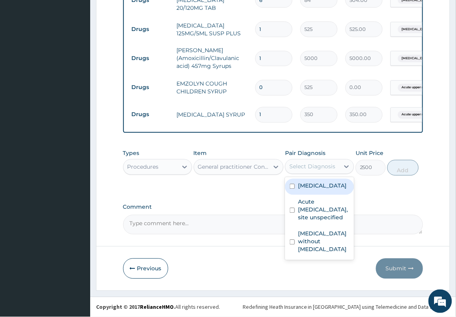
click at [326, 190] on label "Plasmodium malariae malaria without complication" at bounding box center [322, 186] width 49 height 8
checkbox input "true"
click at [405, 167] on button "Add" at bounding box center [403, 168] width 31 height 16
type input "0"
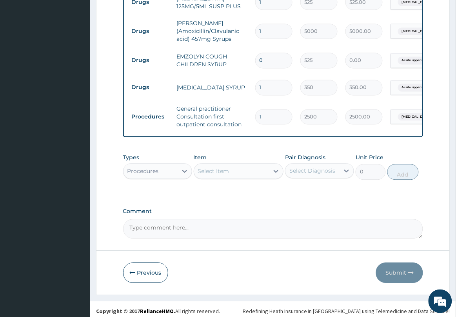
scroll to position [297, 0]
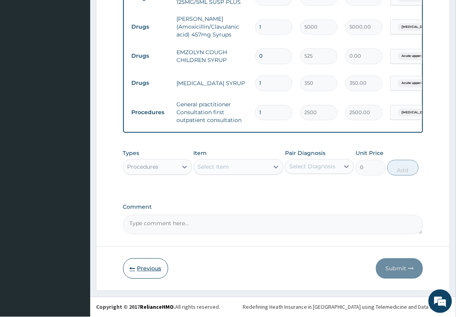
click at [158, 263] on button "Previous" at bounding box center [145, 269] width 45 height 20
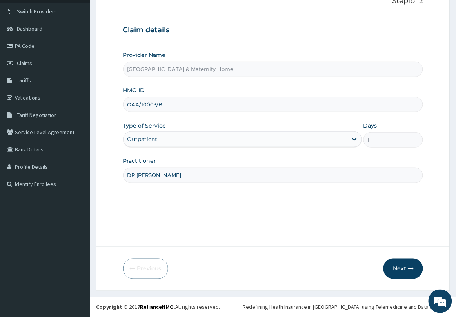
drag, startPoint x: 127, startPoint y: 102, endPoint x: 167, endPoint y: 103, distance: 40.4
click at [167, 103] on input "OAA/10003/B" at bounding box center [273, 104] width 301 height 15
click at [42, 98] on link "Validations" at bounding box center [45, 97] width 90 height 17
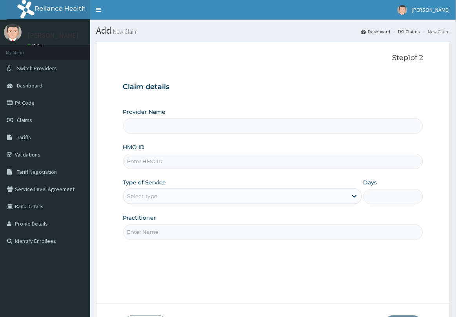
click at [192, 166] on input "HMO ID" at bounding box center [273, 161] width 301 height 15
type input "OAA/"
type input "Delta Crown Hospital & Maternity Home"
type input "OAA/10003/C"
click at [191, 204] on div "Select type" at bounding box center [242, 196] width 239 height 16
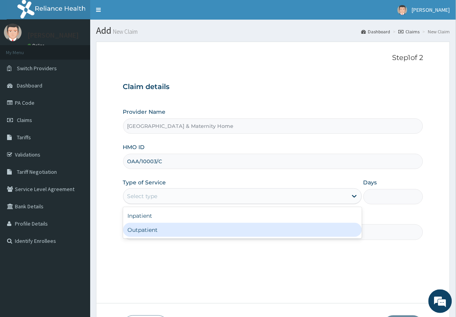
click at [188, 233] on div "Outpatient" at bounding box center [242, 230] width 239 height 14
type input "1"
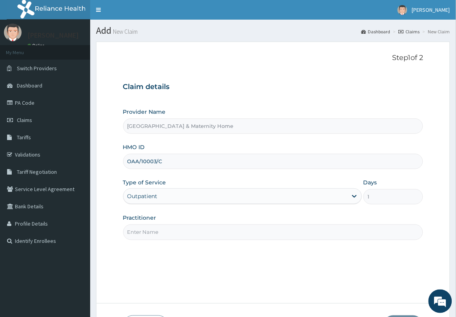
click at [188, 233] on input "Practitioner" at bounding box center [273, 231] width 301 height 15
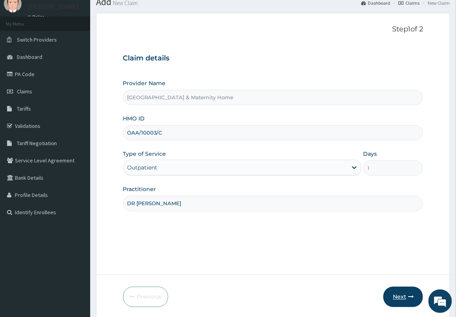
scroll to position [57, 0]
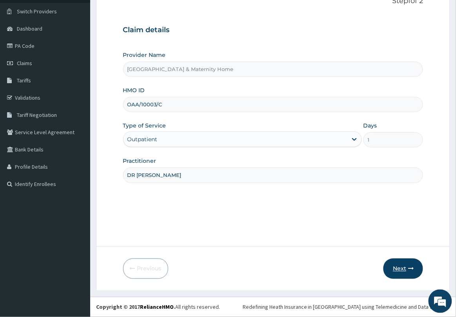
type input "DR MAMA"
click at [400, 268] on button "Next" at bounding box center [404, 269] width 40 height 20
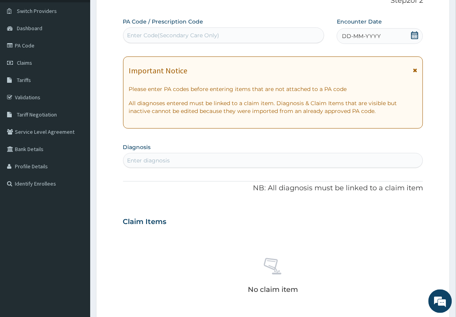
drag, startPoint x: 416, startPoint y: 71, endPoint x: 417, endPoint y: 55, distance: 15.7
click at [416, 68] on icon at bounding box center [415, 69] width 4 height 5
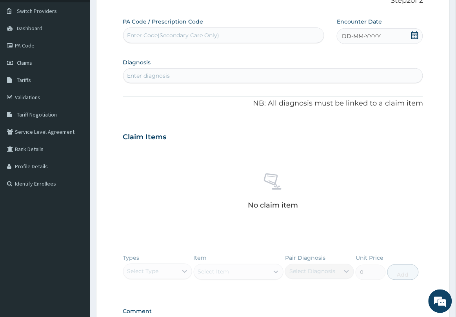
click at [414, 37] on icon at bounding box center [415, 35] width 7 height 8
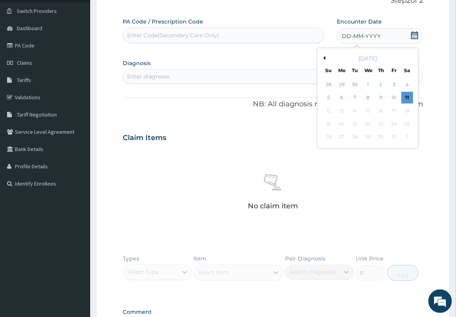
drag, startPoint x: 409, startPoint y: 97, endPoint x: 377, endPoint y: 84, distance: 34.4
click at [409, 96] on div "11" at bounding box center [408, 98] width 12 height 12
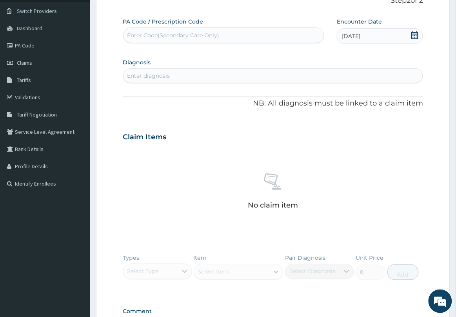
click at [281, 73] on div "Enter diagnosis" at bounding box center [274, 75] width 300 height 13
type input "M"
type input "B"
type input "MALARIA"
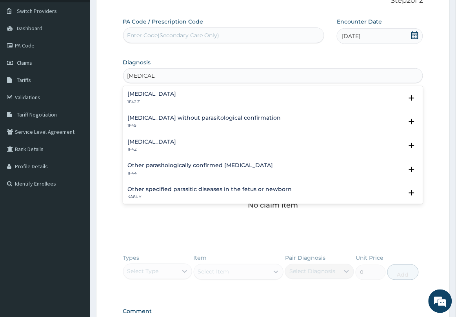
click at [177, 96] on h4 "Plasmodium malariae malaria without complication" at bounding box center [152, 94] width 49 height 6
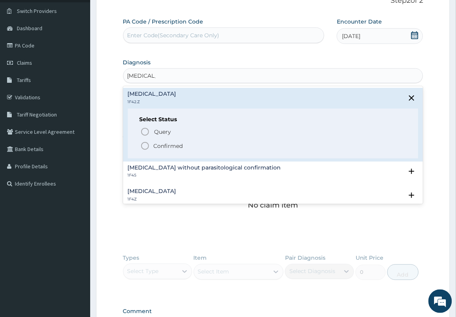
click at [177, 146] on p "Confirmed" at bounding box center [168, 146] width 29 height 8
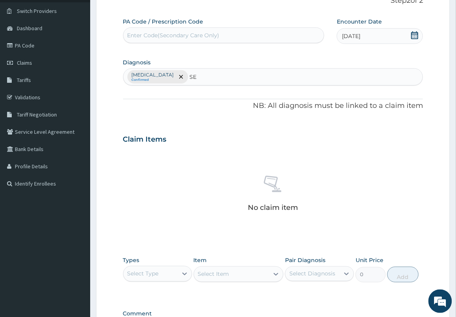
type input "S"
type input "UPPER"
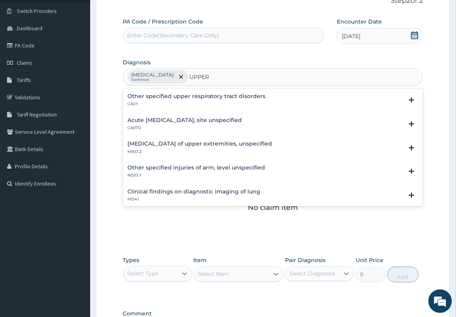
click at [188, 121] on h4 "Acute upper respiratory infection, site unspecified" at bounding box center [185, 120] width 115 height 6
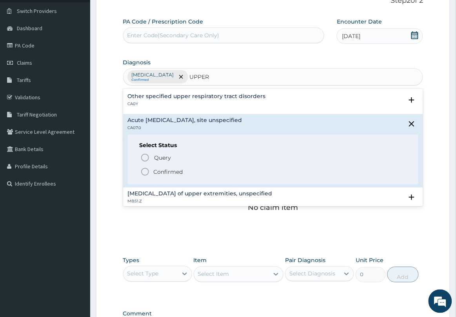
click at [152, 168] on span "Confirmed" at bounding box center [273, 171] width 267 height 9
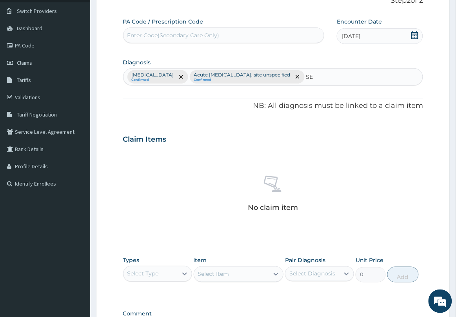
type input "S"
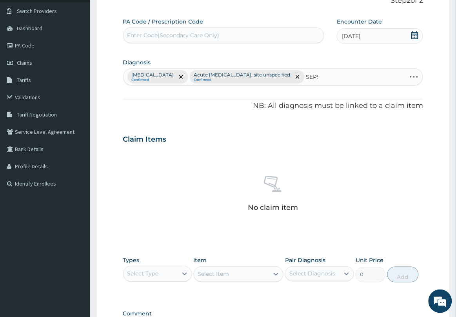
type input "SEPSIS"
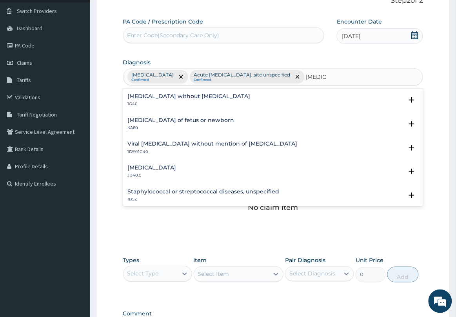
click at [185, 107] on p "1G40" at bounding box center [189, 103] width 123 height 5
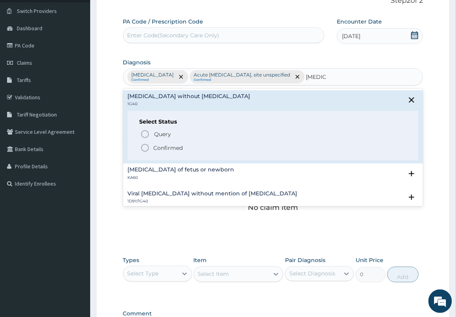
click at [166, 152] on p "Confirmed" at bounding box center [168, 148] width 29 height 8
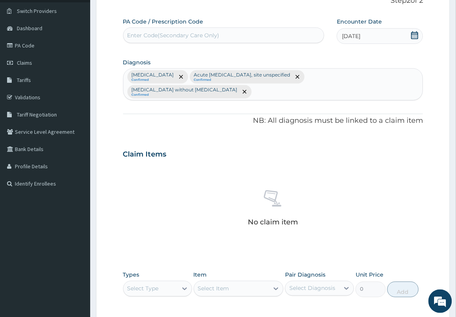
click at [205, 155] on div "Claim Items" at bounding box center [273, 152] width 301 height 20
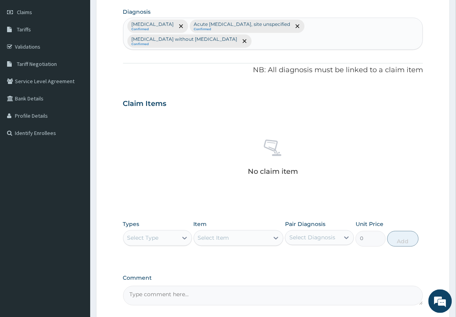
scroll to position [179, 0]
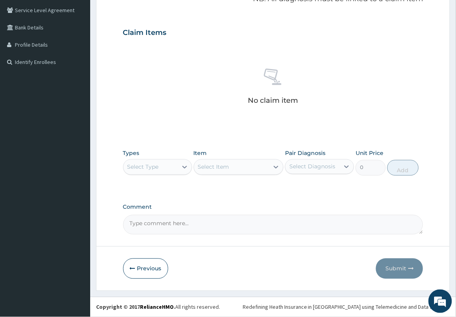
click at [177, 168] on div "Select Type" at bounding box center [151, 167] width 54 height 13
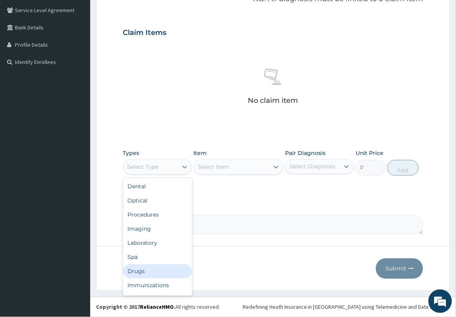
click at [150, 274] on div "Drugs" at bounding box center [157, 271] width 69 height 14
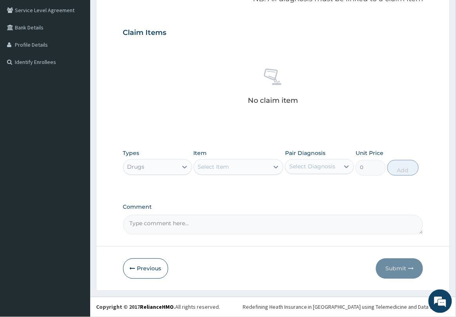
click at [237, 170] on div "Select Item" at bounding box center [231, 167] width 75 height 13
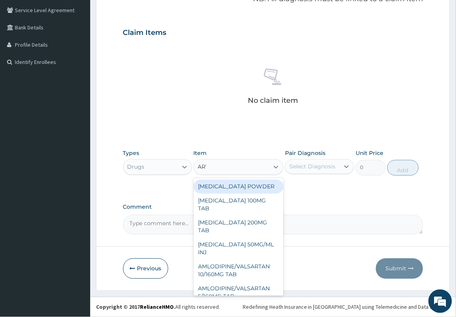
type input "ARTE"
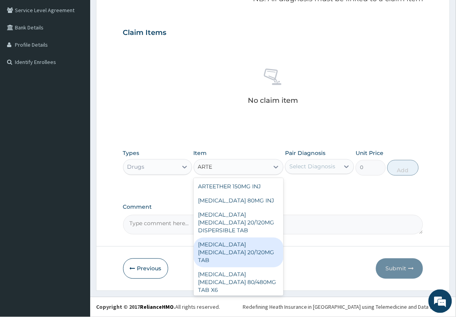
click at [234, 250] on div "ARTEMETHER LUMEFANTRINE 20/120MG TAB" at bounding box center [239, 253] width 90 height 30
type input "84"
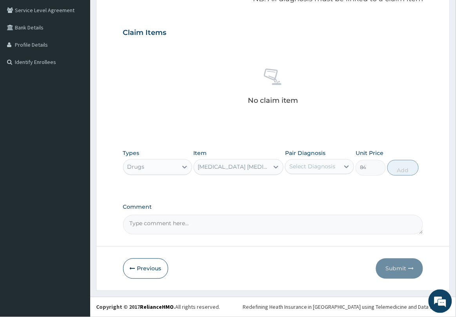
click at [305, 165] on div "Select Diagnosis" at bounding box center [313, 167] width 46 height 8
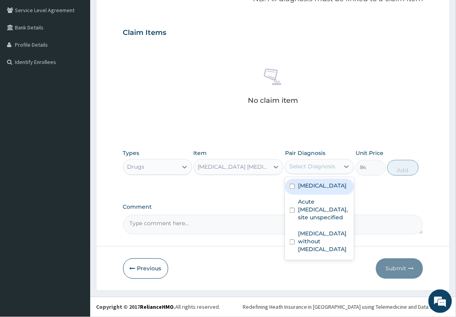
click at [318, 190] on label "Plasmodium malariae malaria without complication" at bounding box center [322, 186] width 49 height 8
checkbox input "true"
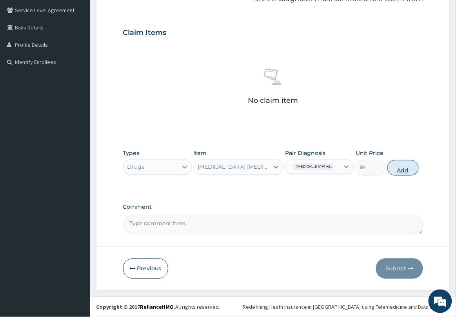
click at [399, 170] on button "Add" at bounding box center [403, 168] width 31 height 16
type input "0"
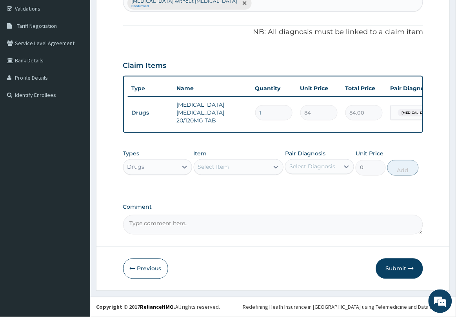
type input "0.00"
type input "6"
type input "504.00"
type input "6"
click at [254, 166] on div "Select Item" at bounding box center [231, 167] width 75 height 13
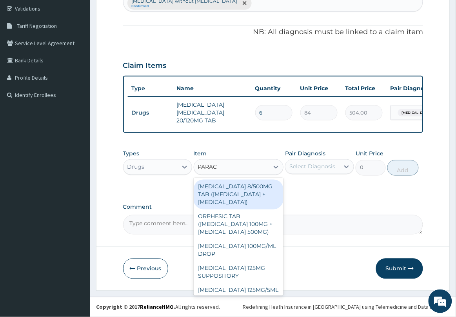
type input "PARACE"
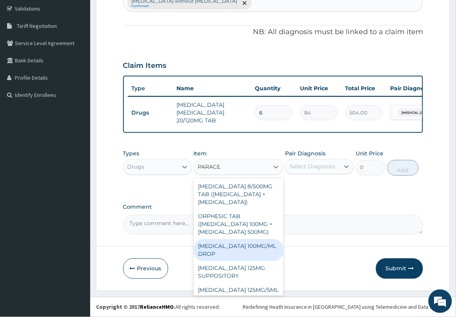
scroll to position [49, 0]
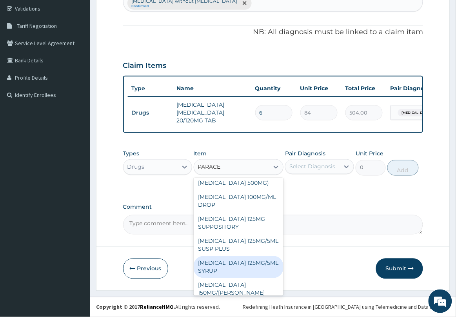
drag, startPoint x: 251, startPoint y: 273, endPoint x: 286, endPoint y: 223, distance: 61.4
click at [250, 272] on div "PARACETAMOL 125MG/5ML SYRUP" at bounding box center [239, 267] width 90 height 22
type input "525"
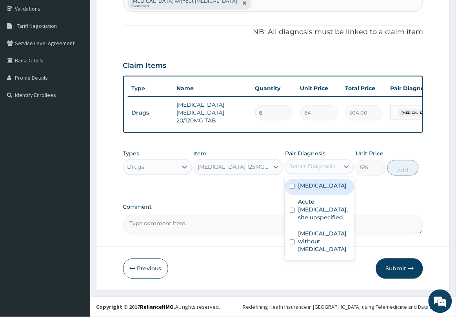
click at [324, 162] on div "Select Diagnosis" at bounding box center [313, 166] width 54 height 13
drag, startPoint x: 318, startPoint y: 199, endPoint x: 334, endPoint y: 192, distance: 17.2
click at [324, 190] on label "Plasmodium malariae malaria without complication" at bounding box center [322, 186] width 49 height 8
checkbox input "true"
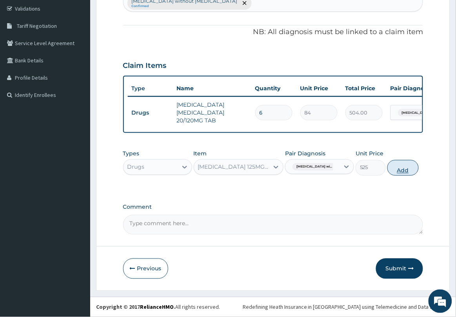
drag, startPoint x: 413, startPoint y: 170, endPoint x: 406, endPoint y: 175, distance: 8.2
click at [413, 171] on button "Add" at bounding box center [403, 168] width 31 height 16
type input "0"
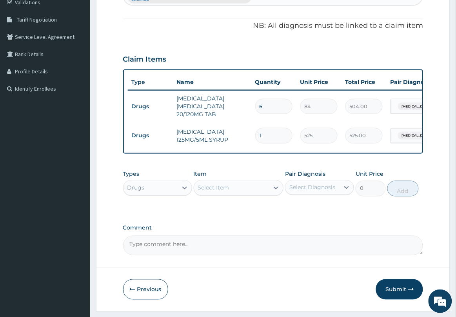
click at [243, 193] on div "Select Item" at bounding box center [231, 188] width 75 height 13
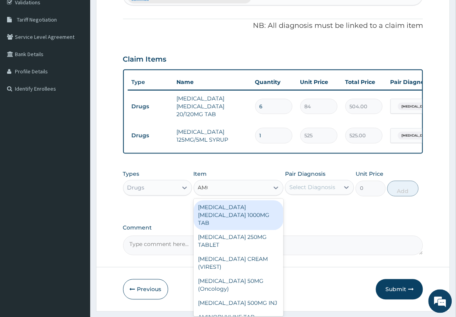
type input "AMOX"
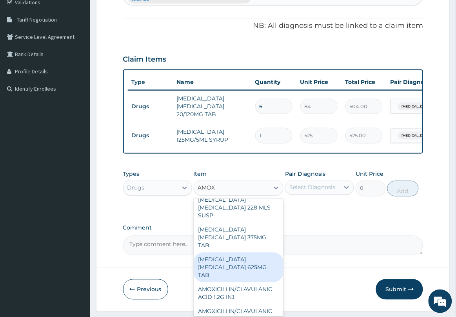
scroll to position [196, 0]
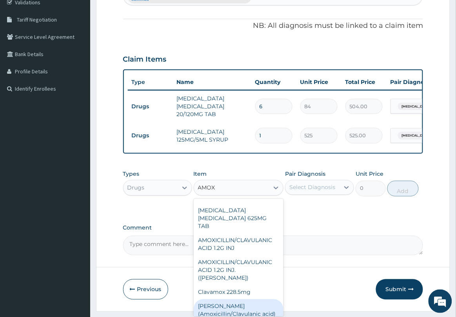
click at [252, 299] on div "Fleming (Amoxicillin/Clavulanic acid) 457mg Syrups" at bounding box center [239, 314] width 90 height 30
type input "5000"
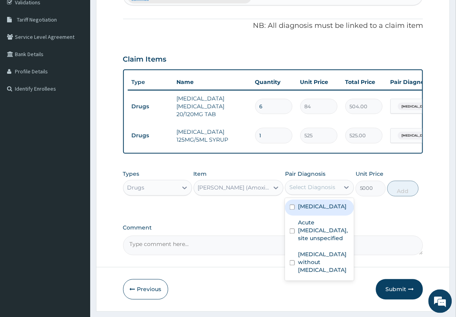
click at [310, 190] on div "Select Diagnosis" at bounding box center [313, 187] width 54 height 13
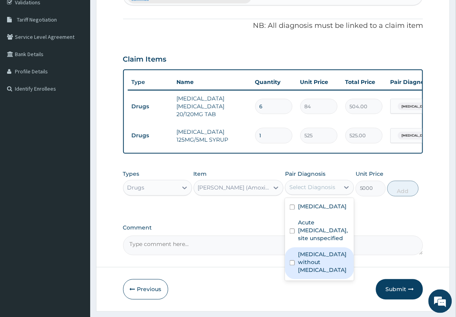
drag, startPoint x: 323, startPoint y: 295, endPoint x: 336, endPoint y: 266, distance: 32.3
click at [323, 274] on label "Sepsis without septic shock" at bounding box center [323, 263] width 51 height 24
checkbox input "true"
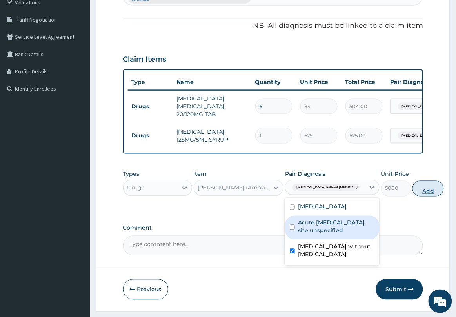
click at [413, 195] on button "Add" at bounding box center [428, 189] width 31 height 16
type input "0"
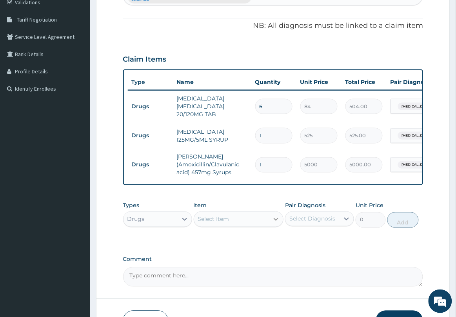
click at [273, 223] on icon at bounding box center [276, 219] width 8 height 8
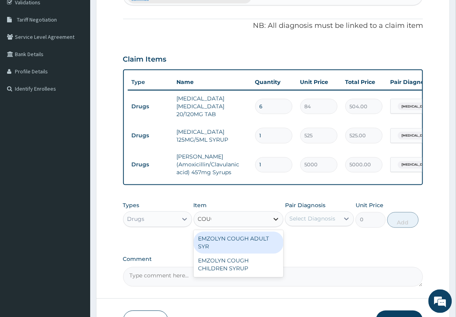
type input "COUGH"
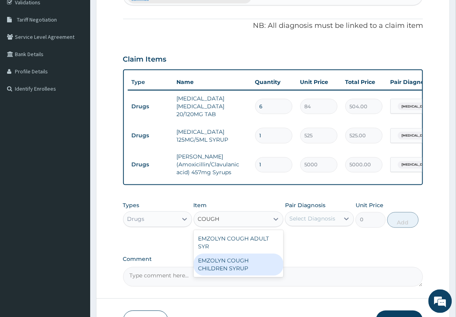
drag, startPoint x: 244, startPoint y: 268, endPoint x: 307, endPoint y: 237, distance: 69.7
click at [247, 267] on div "EMZOLYN COUGH CHILDREN SYRUP" at bounding box center [239, 265] width 90 height 22
type input "525"
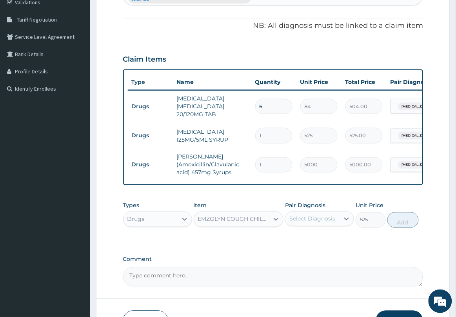
click at [322, 223] on div "Select Diagnosis" at bounding box center [313, 219] width 46 height 8
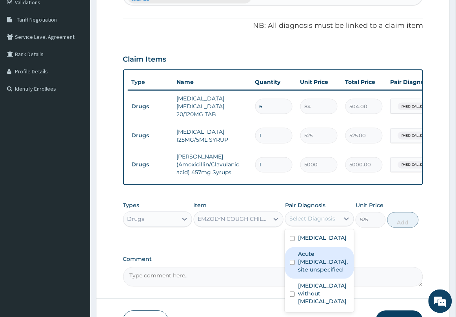
click at [328, 274] on label "Acute upper respiratory infection, site unspecified" at bounding box center [323, 262] width 51 height 24
checkbox input "true"
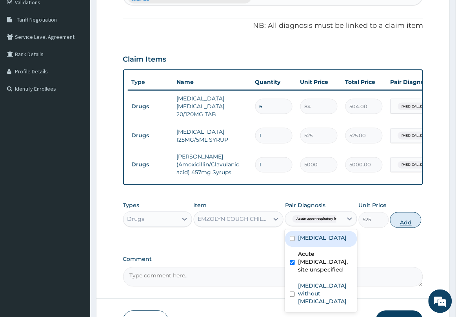
click at [414, 228] on button "Add" at bounding box center [405, 220] width 31 height 16
type input "0"
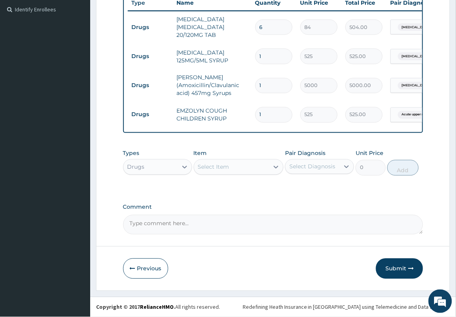
scroll to position [238, 0]
click at [253, 167] on div "Select Item" at bounding box center [231, 167] width 75 height 13
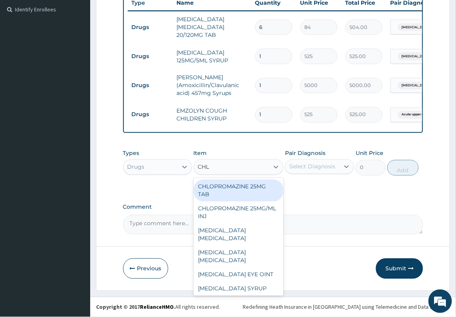
type input "CHLO"
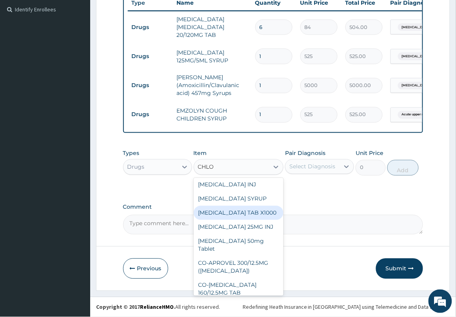
scroll to position [147, 0]
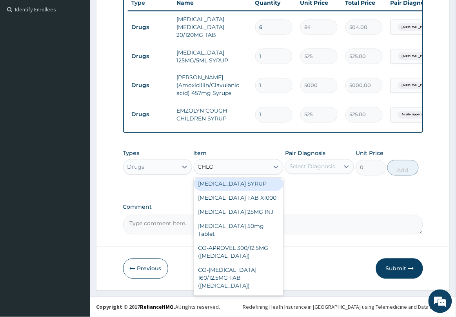
click at [246, 191] on div "CHLORPHENIRAMINE SYRUP" at bounding box center [239, 184] width 90 height 14
type input "350"
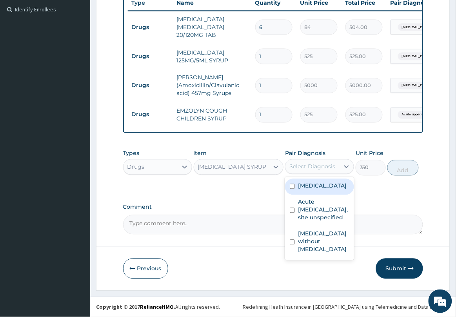
click at [303, 170] on div "Select Diagnosis" at bounding box center [313, 167] width 46 height 8
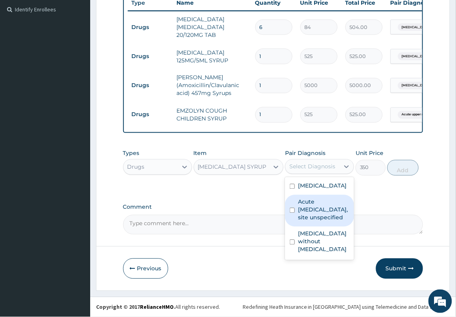
drag, startPoint x: 322, startPoint y: 236, endPoint x: 322, endPoint y: 232, distance: 4.7
click at [322, 222] on label "Acute upper respiratory infection, site unspecified" at bounding box center [323, 210] width 51 height 24
checkbox input "true"
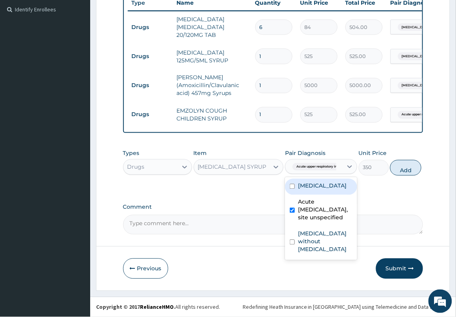
drag, startPoint x: 402, startPoint y: 167, endPoint x: 387, endPoint y: 170, distance: 15.2
click at [401, 167] on button "Add" at bounding box center [405, 168] width 31 height 16
type input "0"
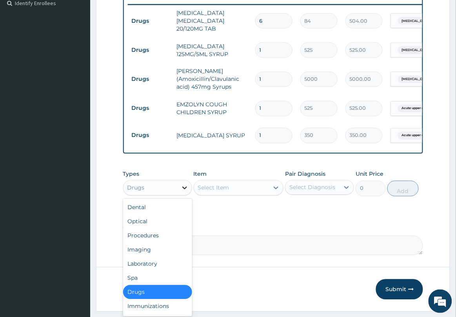
click at [181, 192] on icon at bounding box center [185, 188] width 8 height 8
click at [162, 241] on div "Procedures" at bounding box center [157, 236] width 69 height 14
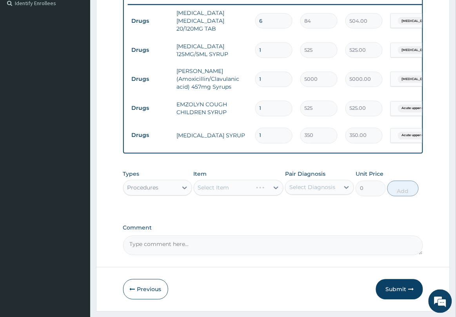
click at [228, 192] on div "Select Item" at bounding box center [239, 188] width 90 height 16
click at [226, 195] on div "Select Item" at bounding box center [239, 188] width 90 height 16
click at [239, 196] on div "Select Item" at bounding box center [239, 188] width 90 height 16
click at [239, 194] on div "Select Item" at bounding box center [239, 188] width 90 height 16
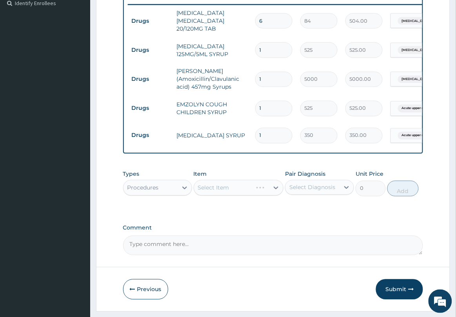
click at [239, 196] on div "Select Item" at bounding box center [239, 188] width 90 height 16
click at [224, 195] on div "Select Item" at bounding box center [239, 188] width 90 height 16
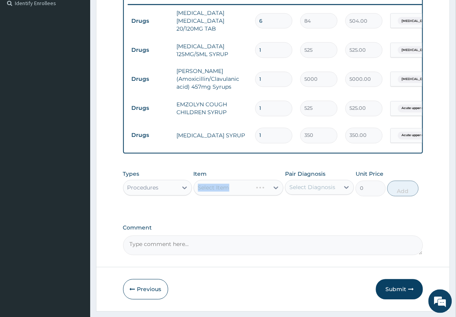
click at [239, 195] on div "Select Item" at bounding box center [239, 188] width 90 height 16
click at [239, 196] on div "Select Item" at bounding box center [239, 188] width 90 height 16
click at [236, 196] on div "Select Item" at bounding box center [239, 188] width 90 height 16
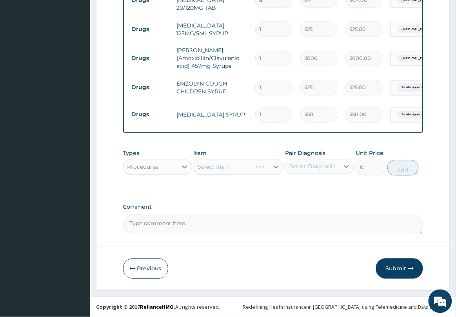
scroll to position [265, 0]
click at [230, 189] on div "Types Procedures Item Select Item Pair Diagnosis Select Diagnosis Unit Price 0 …" at bounding box center [273, 169] width 301 height 46
click at [228, 167] on div "Select Item" at bounding box center [239, 167] width 90 height 16
click at [227, 168] on div "Select Item" at bounding box center [239, 167] width 90 height 16
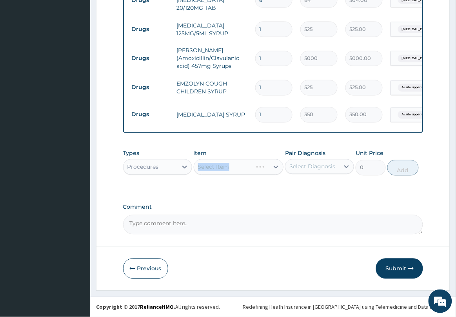
click at [227, 168] on div "Select Item" at bounding box center [239, 167] width 90 height 16
click at [227, 169] on div "Select Item" at bounding box center [239, 167] width 90 height 16
click at [242, 171] on div "Select Item" at bounding box center [239, 167] width 90 height 16
click at [249, 171] on div "Select Item" at bounding box center [239, 167] width 90 height 16
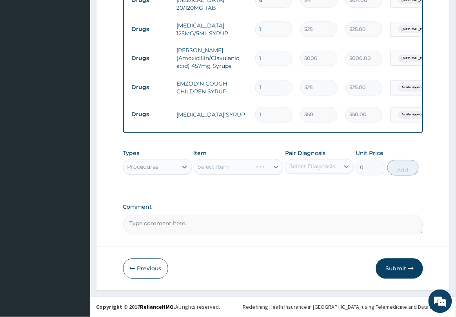
click at [255, 170] on div "Select Item" at bounding box center [239, 167] width 90 height 16
click at [245, 168] on div "Select Item" at bounding box center [239, 167] width 90 height 16
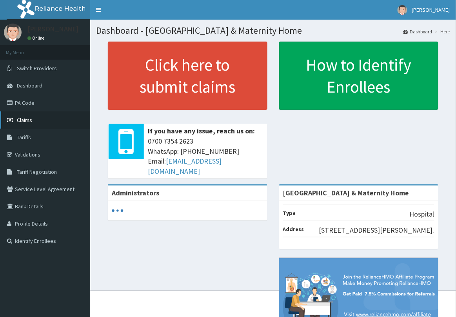
click at [30, 113] on link "Claims" at bounding box center [45, 119] width 90 height 17
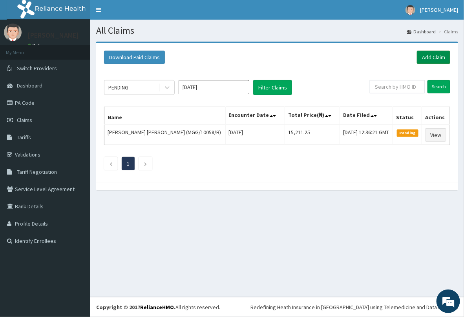
click at [427, 58] on link "Add Claim" at bounding box center [433, 57] width 33 height 13
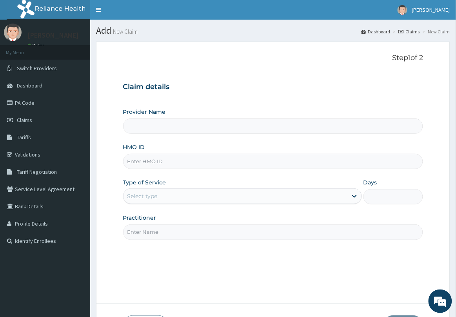
click at [231, 163] on input "HMO ID" at bounding box center [273, 161] width 301 height 15
type input "O"
type input "Delta Crown Hospital & Maternity Home"
type input "OAA/10003/C"
click at [285, 201] on div "Select type" at bounding box center [236, 196] width 224 height 13
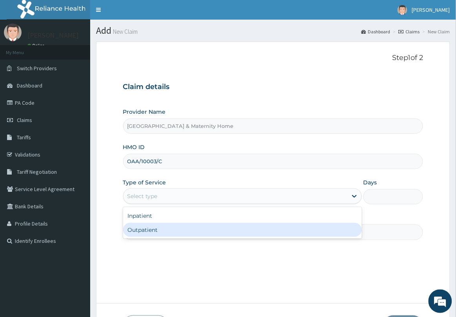
click at [252, 232] on div "Outpatient" at bounding box center [242, 230] width 239 height 14
type input "1"
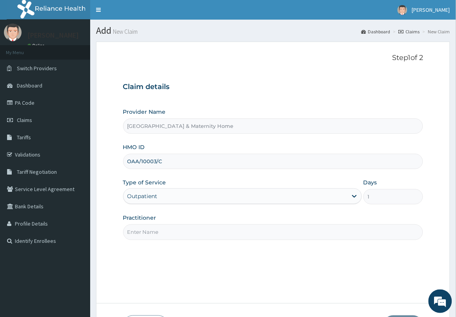
click at [251, 235] on input "Practitioner" at bounding box center [273, 231] width 301 height 15
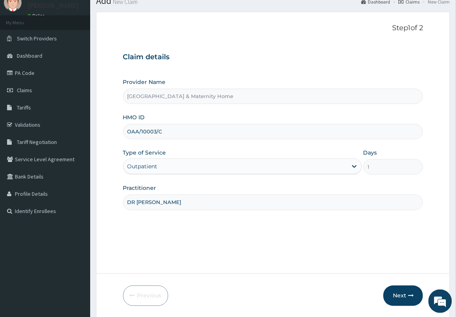
scroll to position [57, 0]
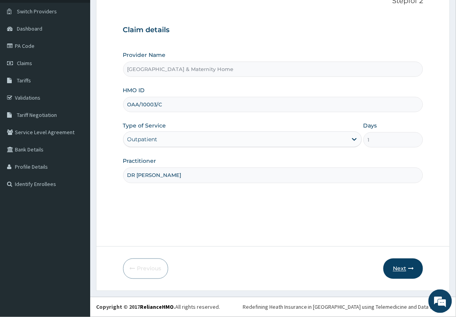
type input "DR MAMA"
click at [399, 269] on button "Next" at bounding box center [404, 269] width 40 height 20
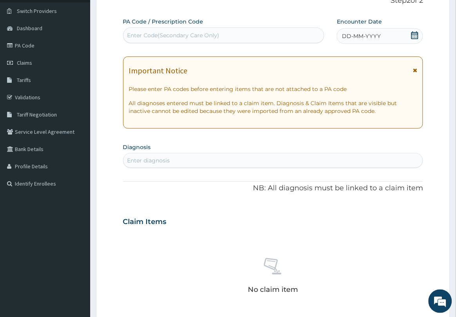
click at [415, 69] on icon at bounding box center [415, 69] width 4 height 5
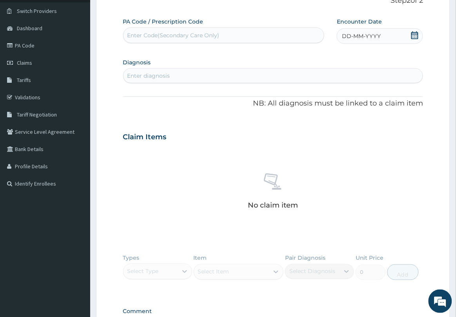
click at [413, 38] on icon at bounding box center [415, 35] width 8 height 8
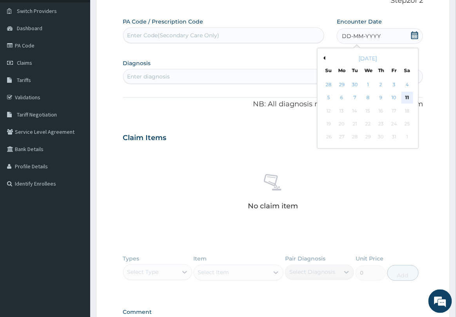
click at [407, 94] on div "11" at bounding box center [408, 98] width 12 height 12
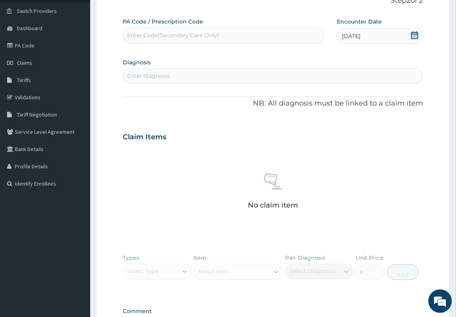
click at [297, 74] on div "Enter diagnosis" at bounding box center [274, 75] width 300 height 13
type input "MALARIA"
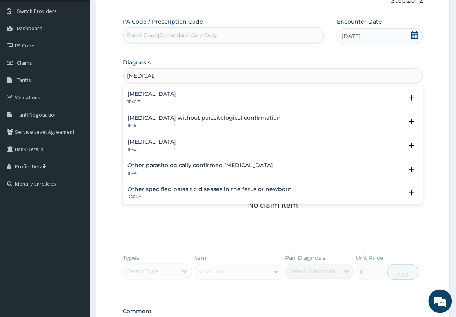
click at [177, 91] on h4 "Plasmodium malariae malaria without complication" at bounding box center [152, 94] width 49 height 6
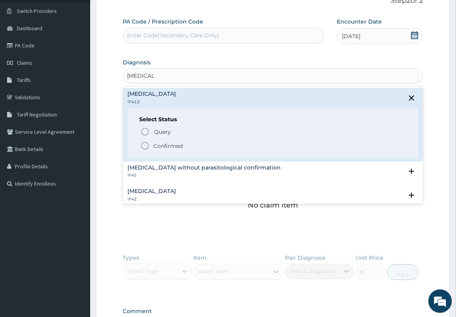
click at [160, 144] on p "Confirmed" at bounding box center [168, 146] width 29 height 8
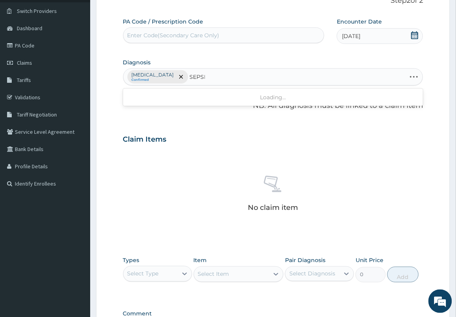
type input "SEPSIS"
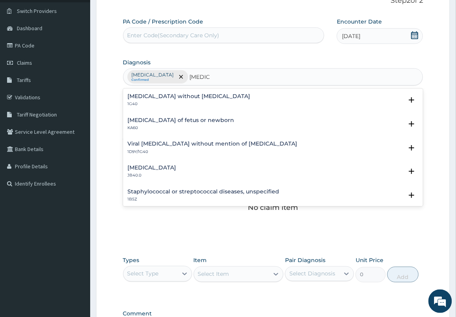
click at [183, 97] on h4 "Sepsis without septic shock" at bounding box center [189, 96] width 123 height 6
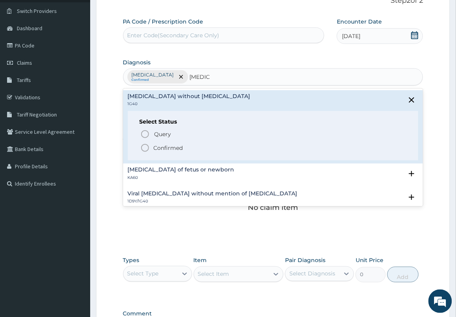
click at [166, 149] on p "Confirmed" at bounding box center [168, 148] width 29 height 8
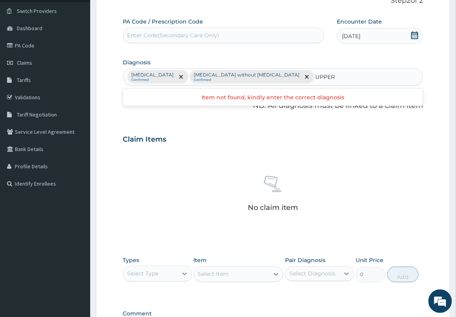
type input "UPPER"
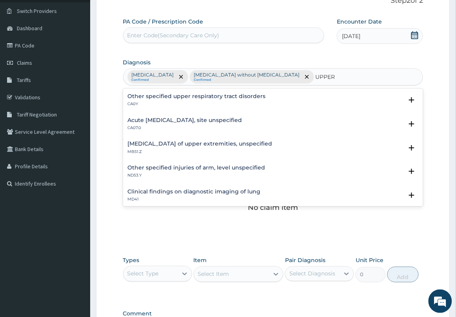
click at [148, 118] on h4 "Acute upper respiratory infection, site unspecified" at bounding box center [185, 120] width 115 height 6
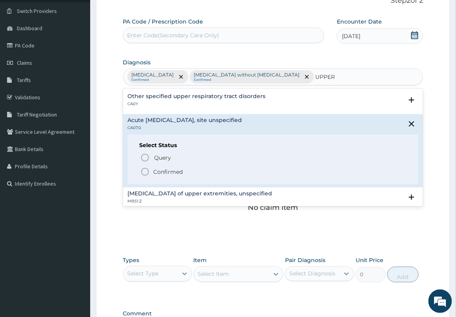
click at [150, 170] on span "Confirmed" at bounding box center [273, 171] width 267 height 9
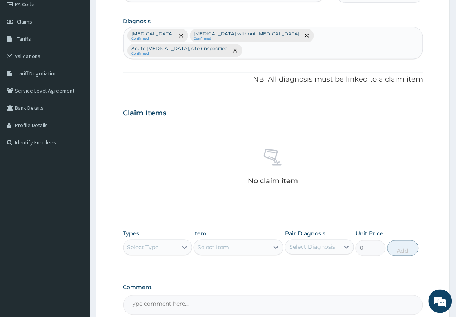
scroll to position [179, 0]
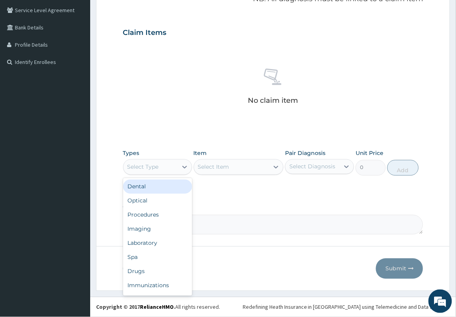
click at [171, 173] on div "Select Type" at bounding box center [151, 167] width 54 height 13
click at [153, 270] on div "Drugs" at bounding box center [157, 271] width 69 height 14
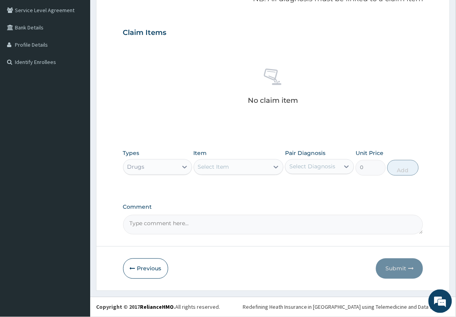
click at [215, 169] on div "Select Item" at bounding box center [213, 167] width 31 height 8
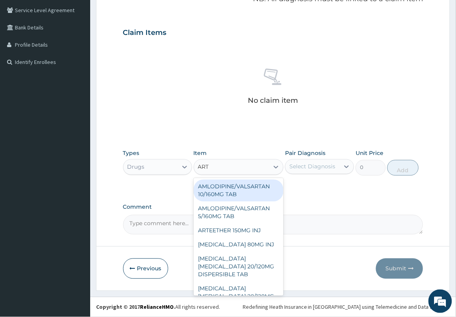
type input "ARTE"
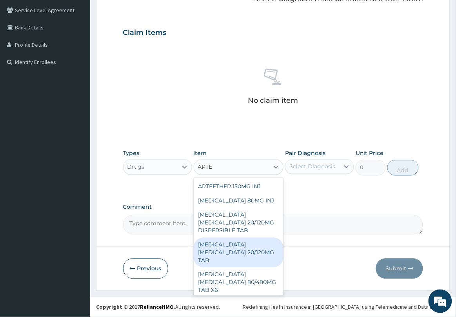
click at [247, 248] on div "ARTEMETHER LUMEFANTRINE 20/120MG TAB" at bounding box center [239, 253] width 90 height 30
type input "84"
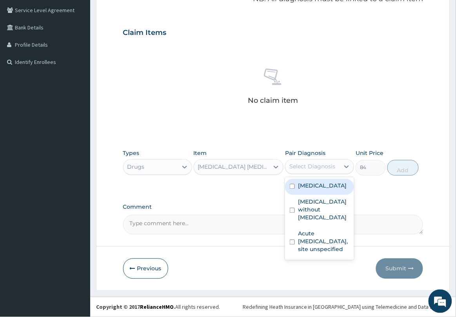
click at [319, 166] on div "Select Diagnosis" at bounding box center [313, 167] width 46 height 8
click at [324, 190] on label "Plasmodium malariae malaria without complication" at bounding box center [322, 186] width 49 height 8
checkbox input "true"
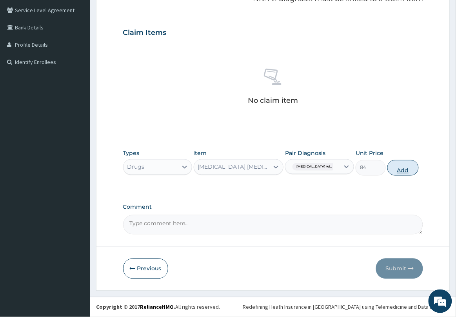
click at [407, 170] on button "Add" at bounding box center [403, 168] width 31 height 16
type input "0"
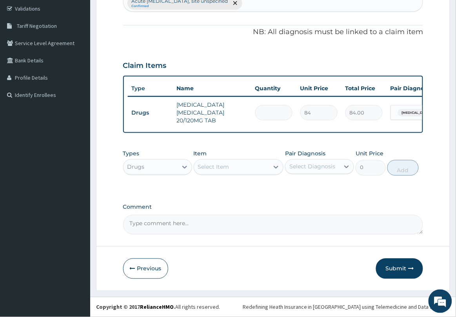
type input "0.00"
type input "6"
type input "504.00"
type input "6"
click at [272, 168] on div at bounding box center [276, 167] width 14 height 14
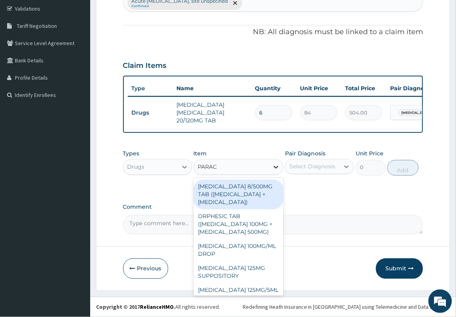
type input "PARACE"
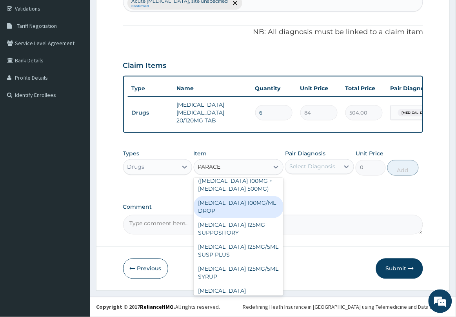
scroll to position [98, 0]
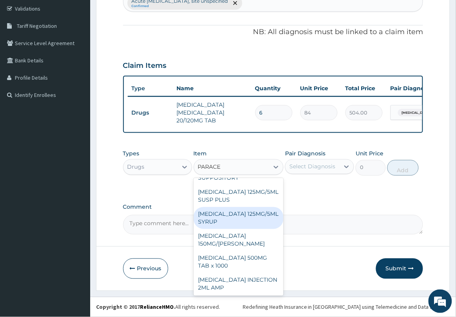
click at [244, 228] on div "PARACETAMOL 125MG/5ML SYRUP" at bounding box center [239, 218] width 90 height 22
type input "525"
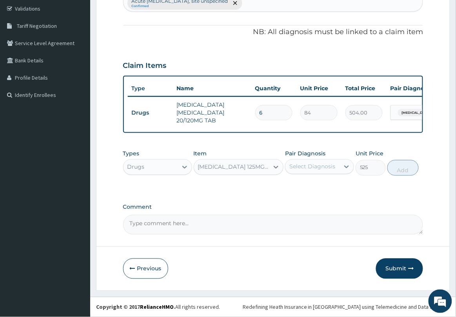
click at [320, 171] on div "Select Diagnosis" at bounding box center [313, 166] width 54 height 13
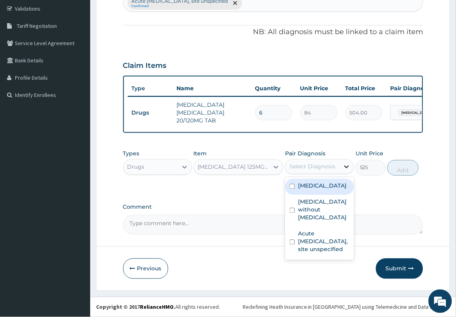
drag, startPoint x: 316, startPoint y: 202, endPoint x: 358, endPoint y: 172, distance: 52.1
click at [318, 190] on label "Plasmodium malariae malaria without complication" at bounding box center [322, 186] width 49 height 8
checkbox input "true"
click at [413, 170] on button "Add" at bounding box center [403, 168] width 31 height 16
type input "0"
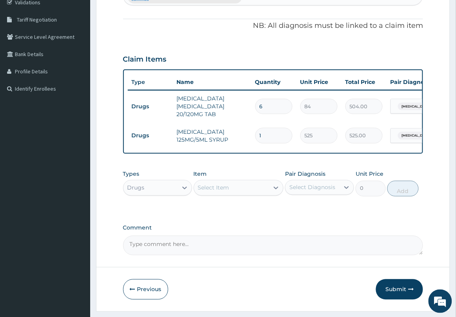
drag, startPoint x: 261, startPoint y: 195, endPoint x: 267, endPoint y: 193, distance: 5.8
click at [264, 194] on div "Select Item" at bounding box center [231, 188] width 75 height 13
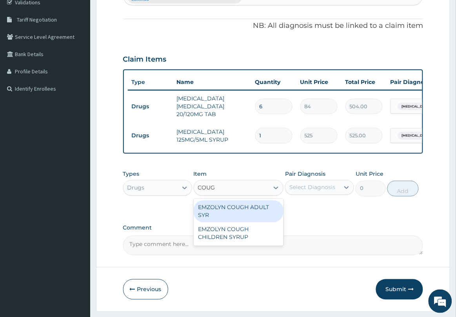
type input "COUGH"
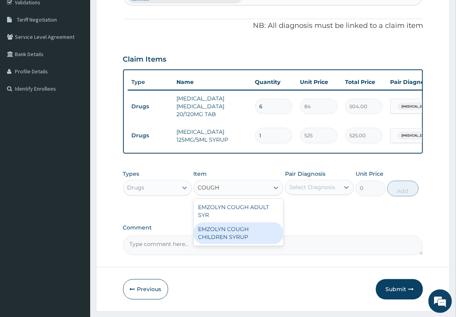
drag, startPoint x: 238, startPoint y: 232, endPoint x: 254, endPoint y: 228, distance: 17.1
click at [239, 232] on div "EMZOLYN COUGH CHILDREN SYRUP" at bounding box center [239, 234] width 90 height 22
type input "525"
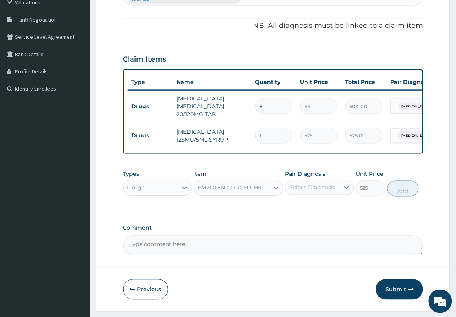
click at [323, 192] on div "Select Diagnosis" at bounding box center [313, 188] width 46 height 8
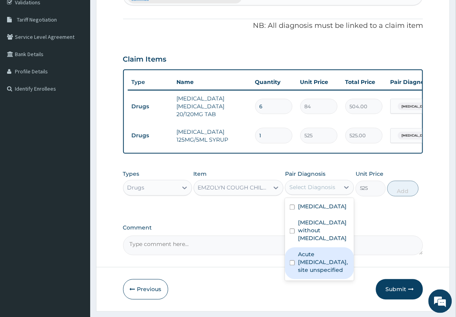
drag, startPoint x: 325, startPoint y: 286, endPoint x: 328, endPoint y: 272, distance: 14.7
click at [325, 274] on label "Acute upper respiratory infection, site unspecified" at bounding box center [323, 263] width 51 height 24
checkbox input "true"
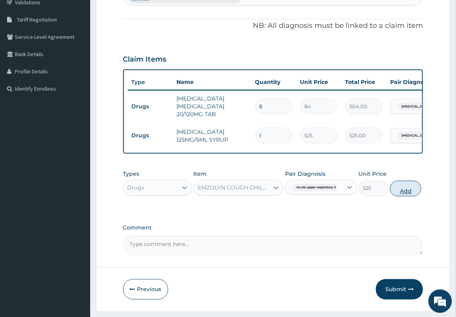
click at [404, 191] on button "Add" at bounding box center [405, 189] width 31 height 16
type input "0"
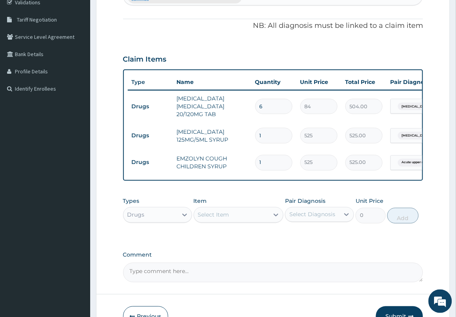
click at [252, 220] on div "Select Item" at bounding box center [231, 215] width 75 height 13
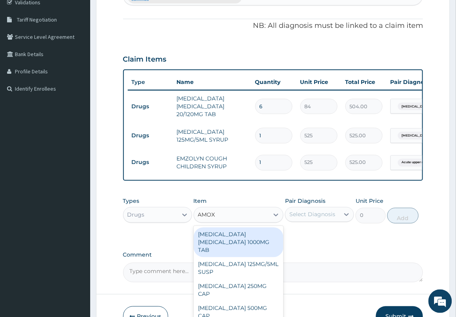
type input "AMOXI"
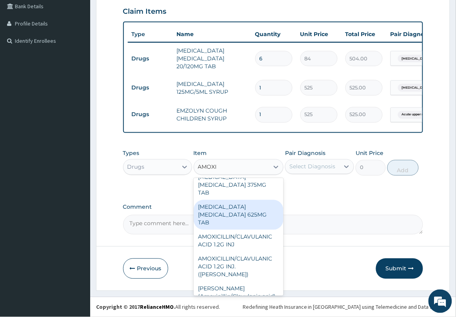
scroll to position [196, 0]
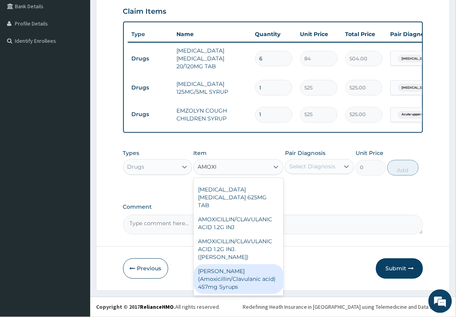
click at [248, 264] on div "Fleming (Amoxicillin/Clavulanic acid) 457mg Syrups" at bounding box center [239, 279] width 90 height 30
type input "5000"
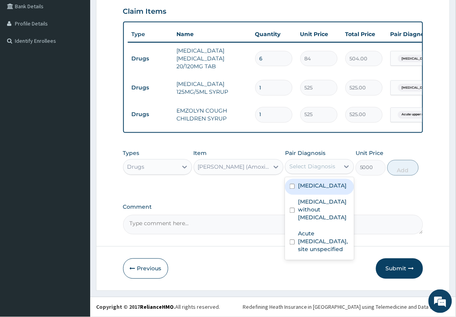
click at [319, 166] on div "Select Diagnosis" at bounding box center [313, 167] width 46 height 8
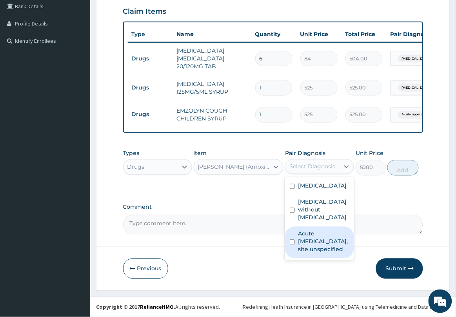
click at [324, 254] on label "Acute upper respiratory infection, site unspecified" at bounding box center [323, 242] width 51 height 24
checkbox input "true"
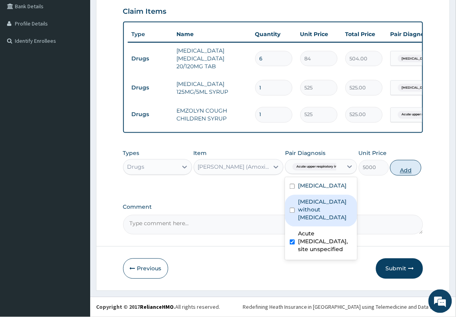
click at [403, 171] on button "Add" at bounding box center [405, 168] width 31 height 16
type input "0"
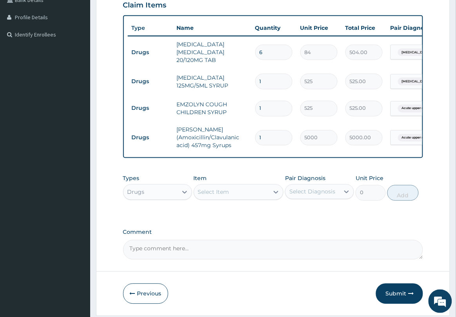
click at [268, 191] on div "Select Item" at bounding box center [239, 192] width 90 height 16
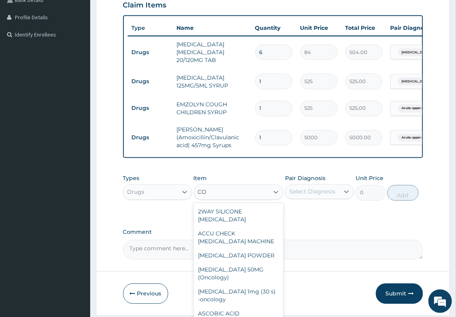
type input "C"
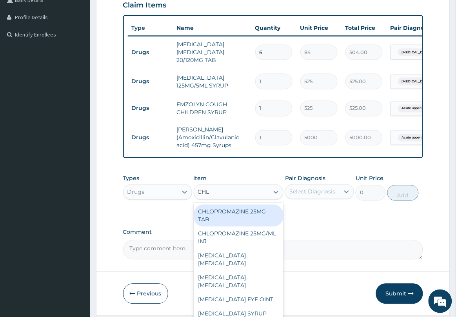
type input "CHLO"
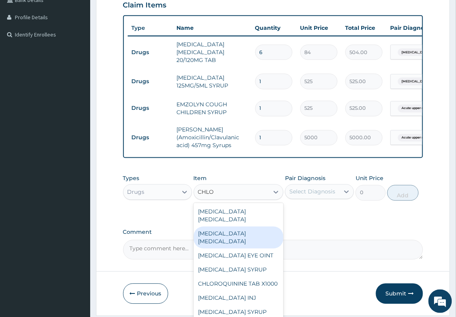
scroll to position [98, 0]
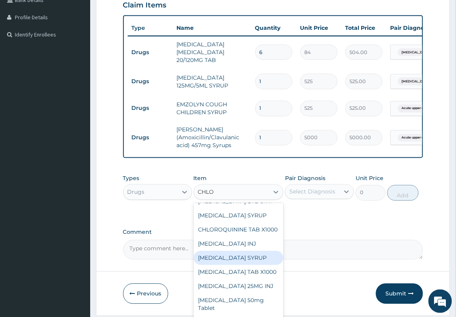
click at [252, 265] on div "CHLORPHENIRAMINE SYRUP" at bounding box center [239, 258] width 90 height 14
type input "350"
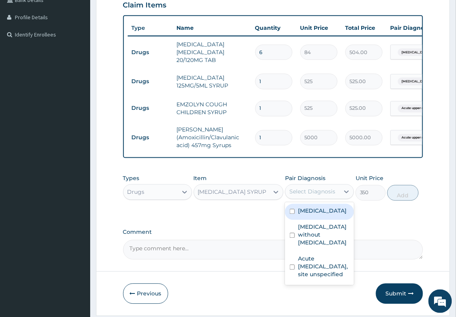
click at [322, 198] on div "Select Diagnosis" at bounding box center [313, 192] width 54 height 13
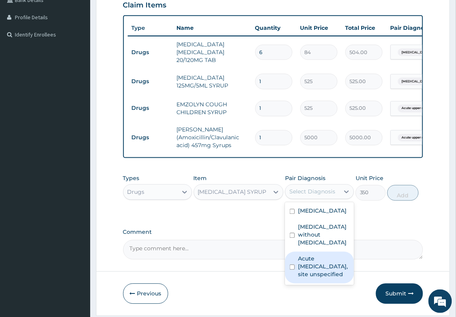
drag, startPoint x: 318, startPoint y: 285, endPoint x: 339, endPoint y: 250, distance: 40.0
click at [318, 279] on label "Acute upper respiratory infection, site unspecified" at bounding box center [323, 267] width 51 height 24
checkbox input "true"
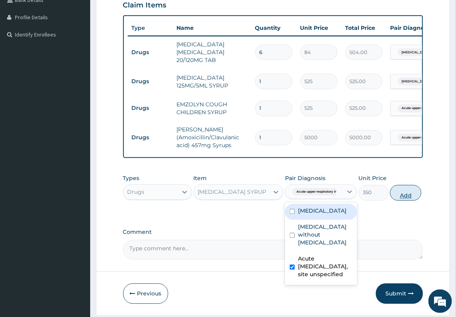
click at [411, 200] on button "Add" at bounding box center [405, 193] width 31 height 16
type input "0"
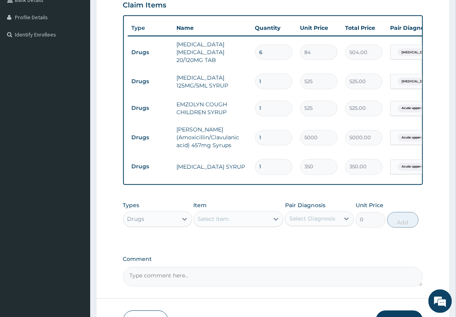
scroll to position [255, 0]
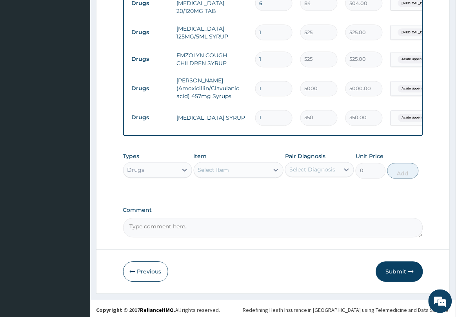
drag, startPoint x: 171, startPoint y: 175, endPoint x: 175, endPoint y: 184, distance: 9.0
click at [173, 177] on div "Drugs" at bounding box center [151, 170] width 54 height 13
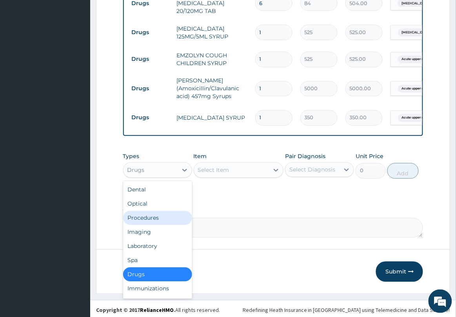
click at [162, 225] on div "Procedures" at bounding box center [157, 218] width 69 height 14
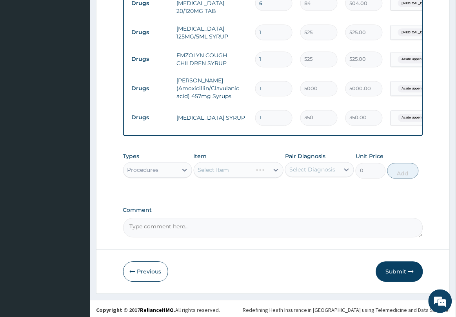
click at [238, 172] on div "Select Item" at bounding box center [239, 170] width 90 height 16
click at [236, 178] on div "Select Item" at bounding box center [239, 170] width 90 height 16
click at [235, 177] on div "Select Item" at bounding box center [231, 170] width 75 height 13
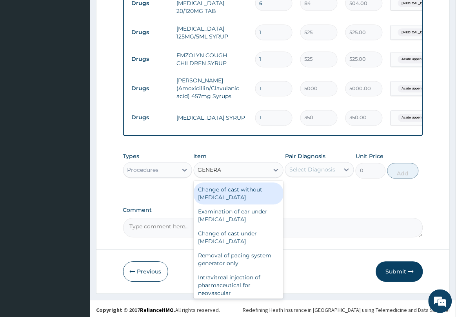
type input "GENERAL"
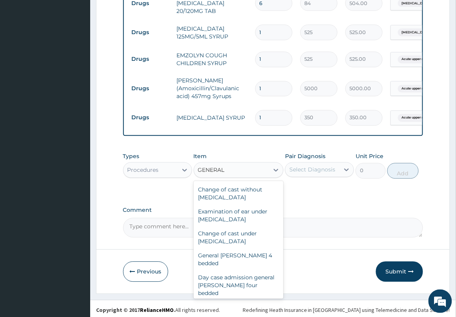
click at [234, 301] on div "General practitioner Consultation first outpatient consultation" at bounding box center [239, 316] width 90 height 30
type input "2500"
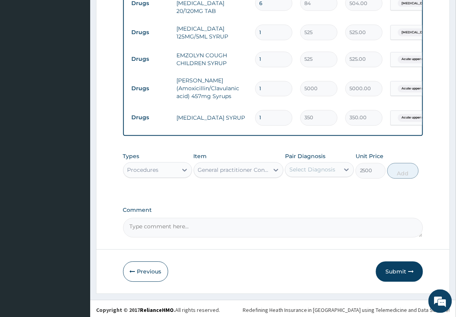
click at [311, 171] on div "Select Diagnosis" at bounding box center [313, 170] width 54 height 13
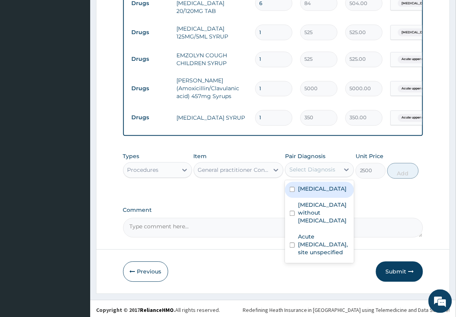
drag, startPoint x: 317, startPoint y: 207, endPoint x: 367, endPoint y: 188, distance: 54.0
click at [324, 193] on label "Plasmodium malariae malaria without complication" at bounding box center [322, 189] width 49 height 8
checkbox input "true"
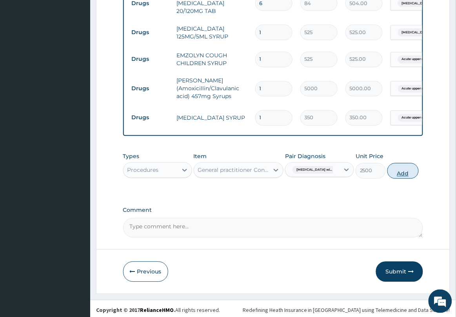
click at [412, 179] on button "Add" at bounding box center [403, 171] width 31 height 16
type input "0"
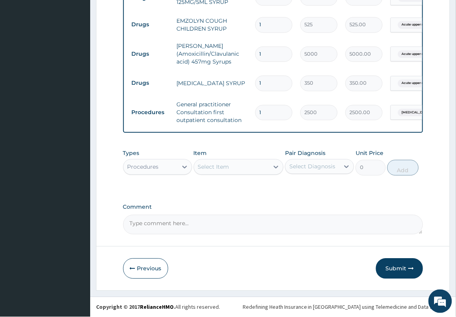
scroll to position [297, 0]
click at [400, 265] on button "Submit" at bounding box center [399, 269] width 47 height 20
click at [393, 265] on button "Submit" at bounding box center [399, 269] width 47 height 20
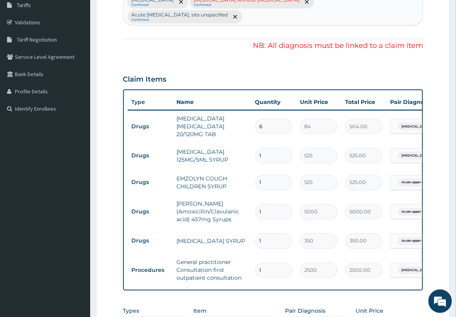
scroll to position [2, 0]
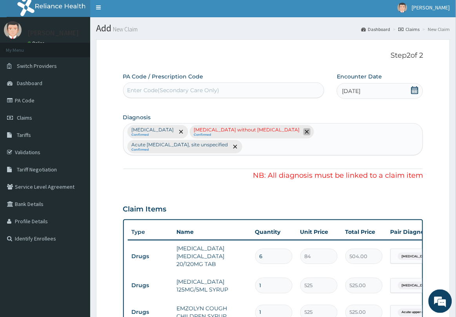
click at [309, 132] on icon "remove selection option" at bounding box center [307, 132] width 4 height 4
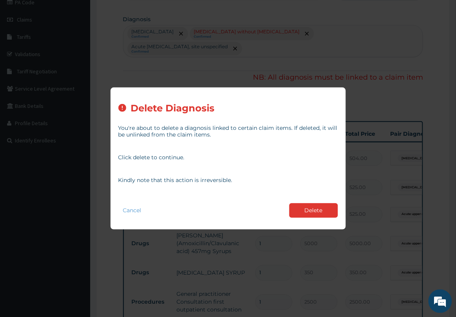
click at [322, 209] on button "Delete" at bounding box center [314, 210] width 49 height 15
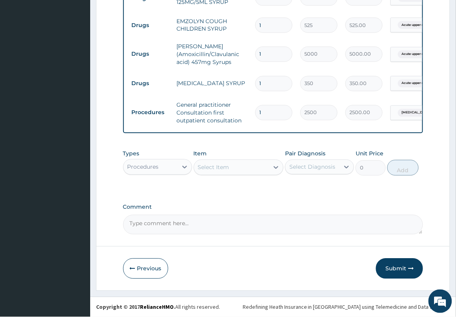
drag, startPoint x: 401, startPoint y: 264, endPoint x: 394, endPoint y: 264, distance: 7.1
click at [400, 264] on button "Submit" at bounding box center [399, 269] width 47 height 20
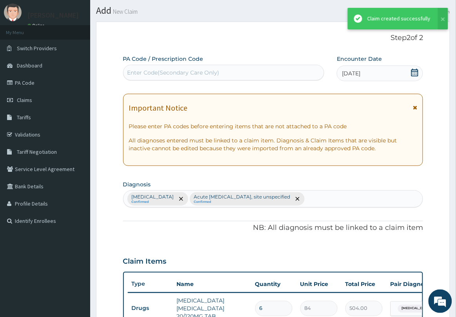
scroll to position [282, 0]
